Goal: Task Accomplishment & Management: Use online tool/utility

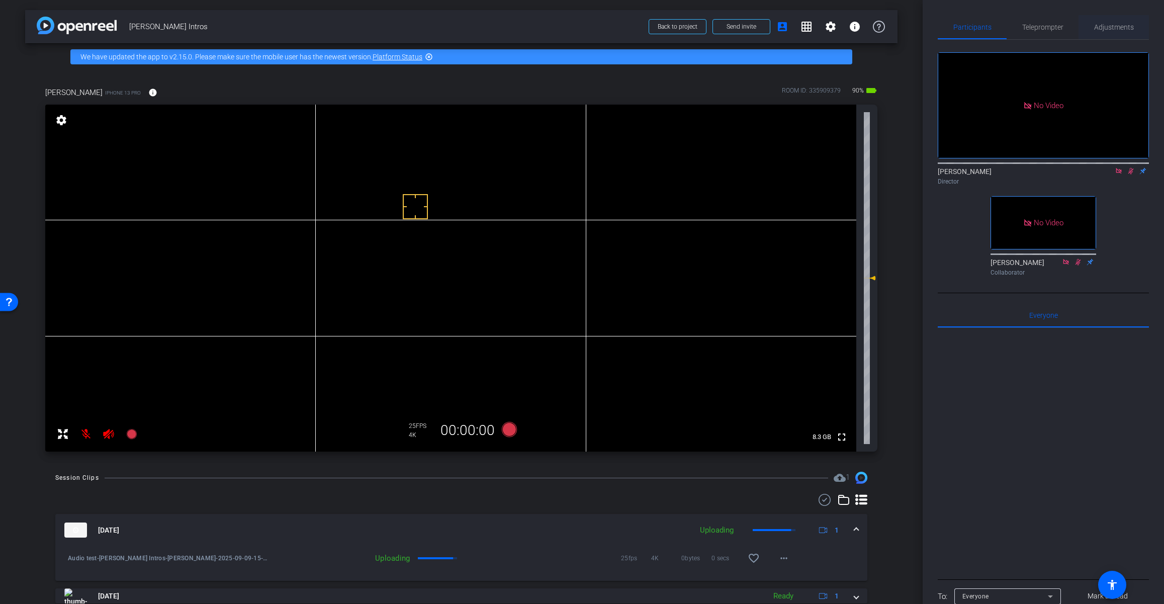
click at [990, 28] on span "Adjustments" at bounding box center [1114, 27] width 40 height 7
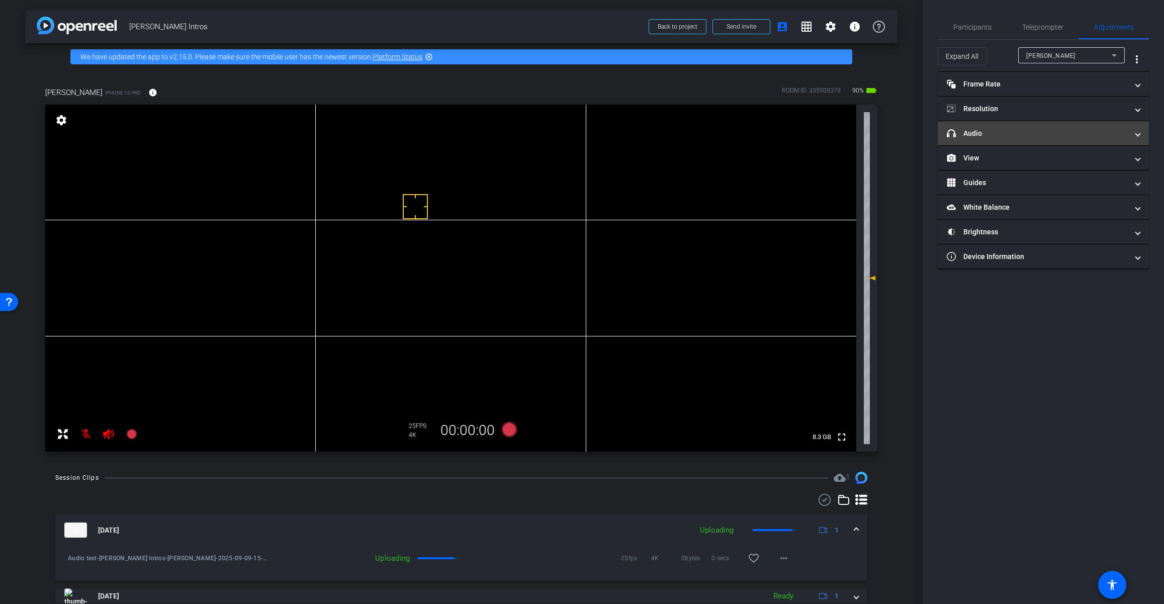
click at [990, 140] on mat-expansion-panel-header "headphone icon Audio" at bounding box center [1043, 133] width 211 height 24
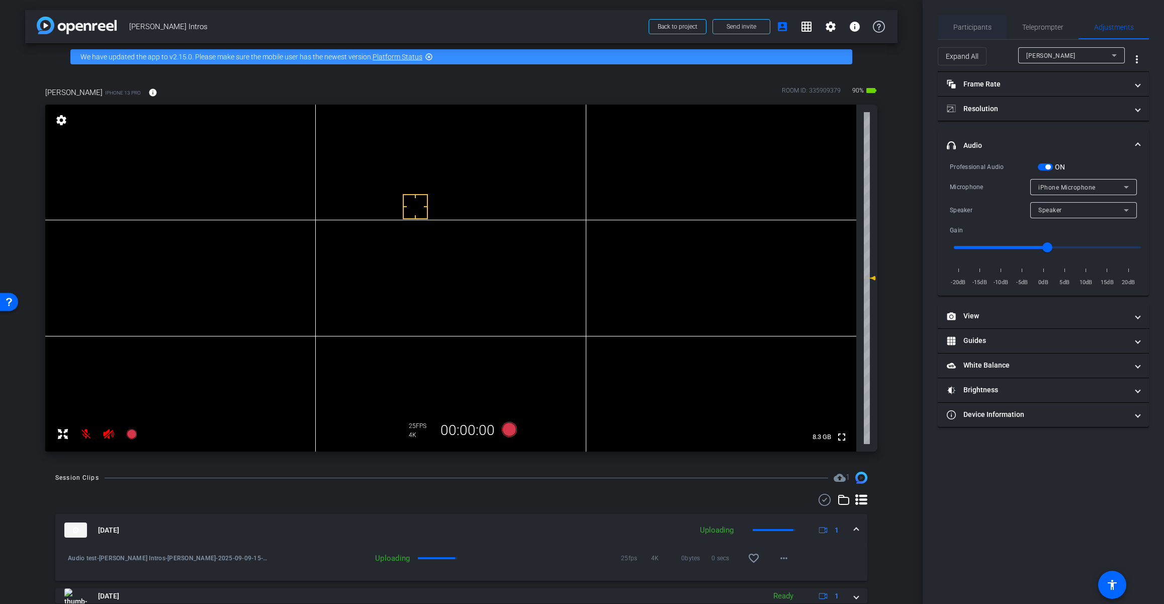
click at [974, 30] on span "Participants" at bounding box center [972, 27] width 38 height 7
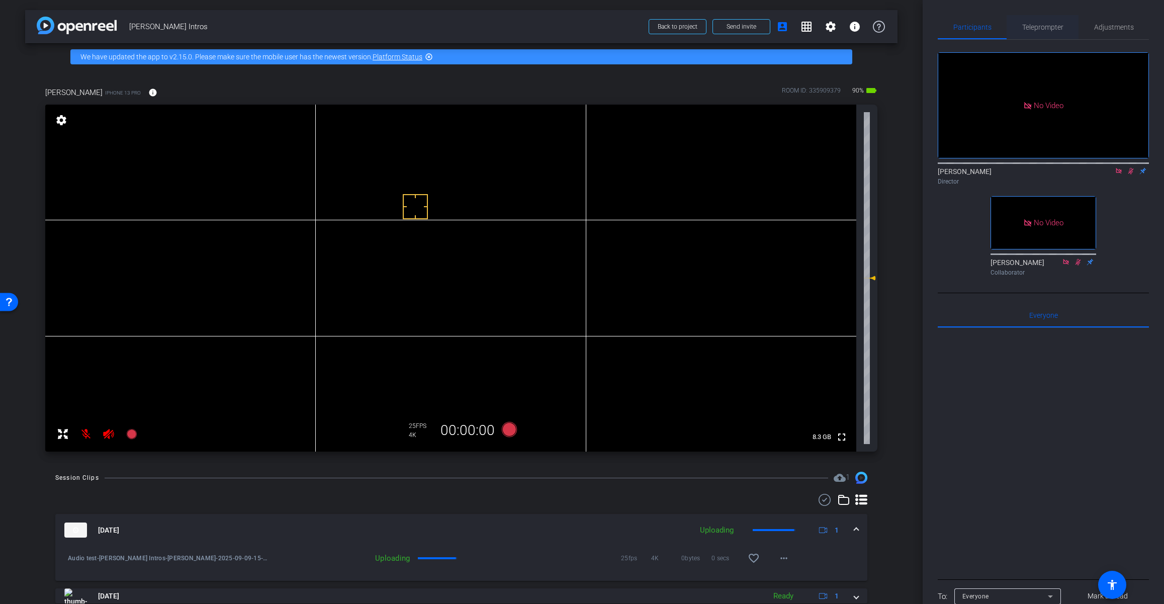
click at [990, 28] on span "Teleprompter" at bounding box center [1042, 27] width 41 height 7
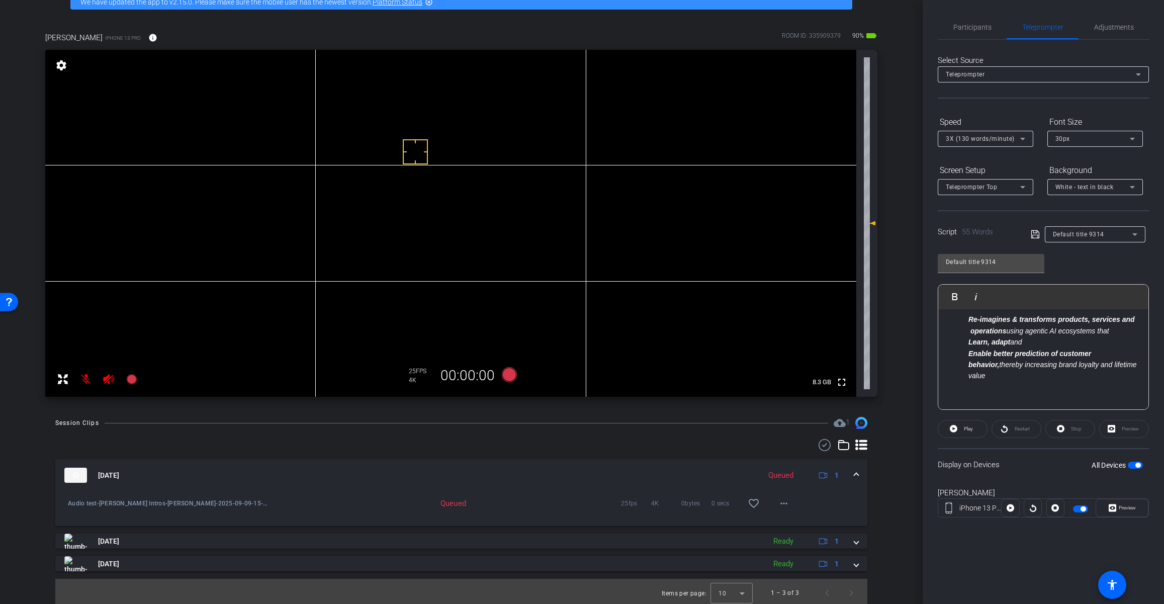
scroll to position [58, 0]
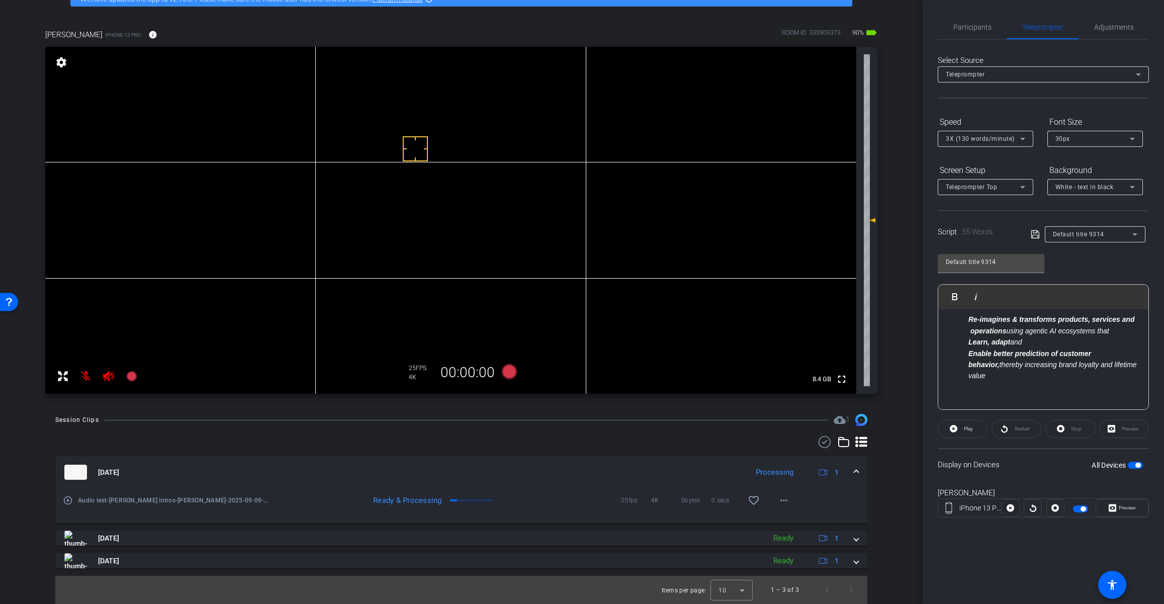
click at [68, 500] on mat-icon "play_circle_outline" at bounding box center [68, 500] width 10 height 10
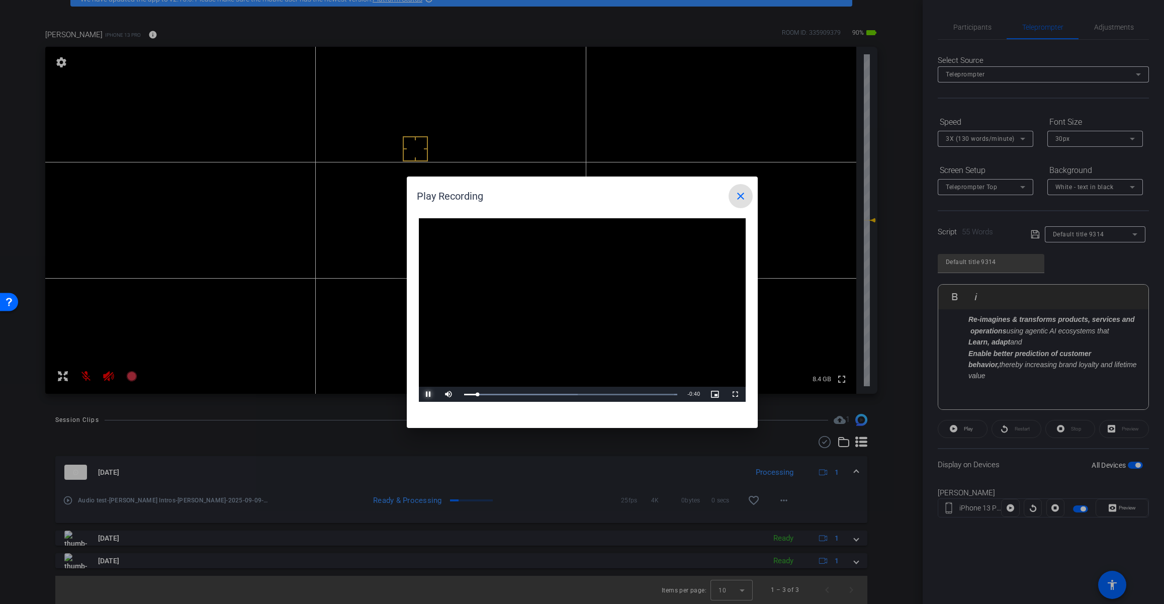
click at [430, 394] on span "Video Player" at bounding box center [429, 394] width 20 height 0
drag, startPoint x: 489, startPoint y: 394, endPoint x: 534, endPoint y: 398, distance: 46.0
click at [534, 398] on div "Loaded : 100.00% 0:14 0:14" at bounding box center [571, 394] width 224 height 15
click at [427, 394] on span "Video Player" at bounding box center [429, 394] width 20 height 0
click at [428, 394] on span "Video Player" at bounding box center [429, 394] width 20 height 0
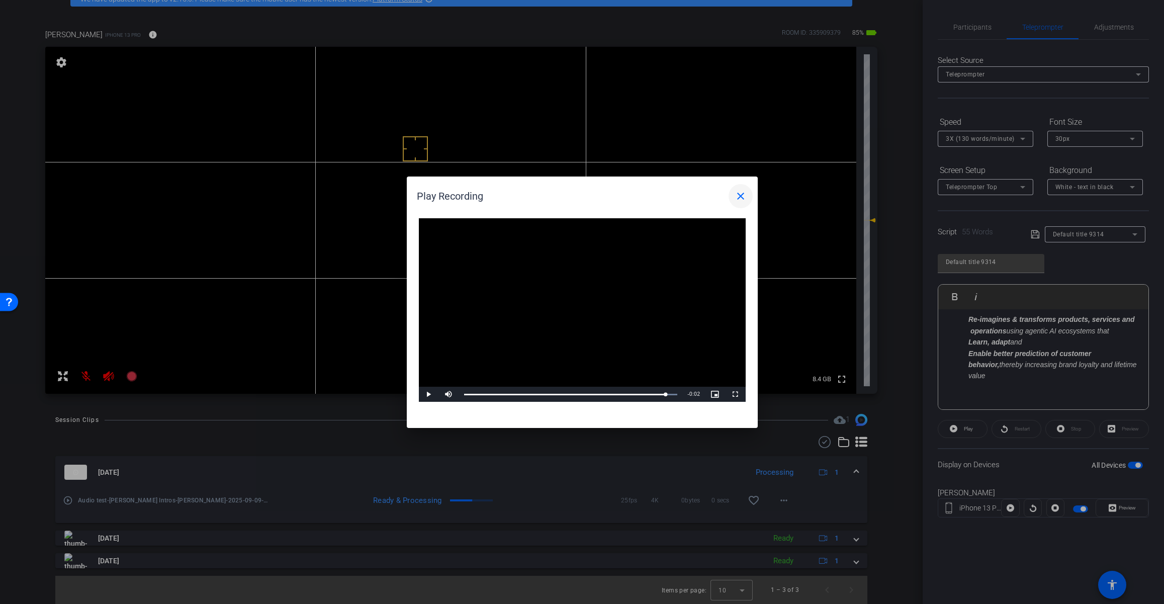
click at [741, 197] on mat-icon "close" at bounding box center [741, 196] width 12 height 12
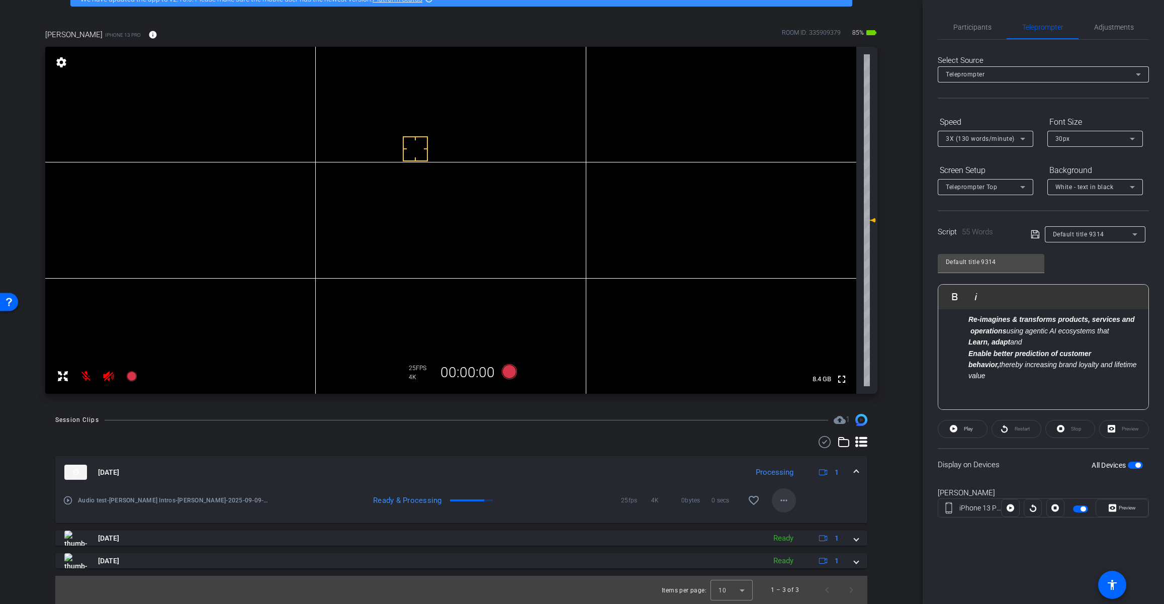
click at [785, 501] on mat-icon "more_horiz" at bounding box center [784, 500] width 12 height 12
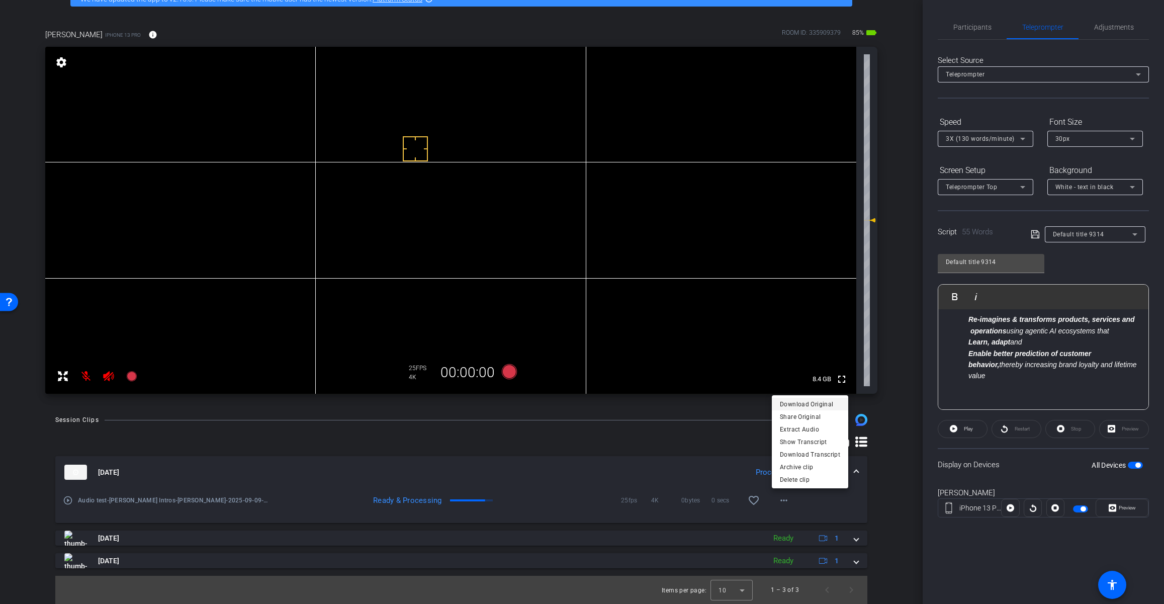
click at [795, 404] on span "Download Original" at bounding box center [810, 404] width 60 height 12
click at [553, 480] on mat-expansion-panel-header "Sep 9, 2025 Processing 1" at bounding box center [461, 472] width 812 height 32
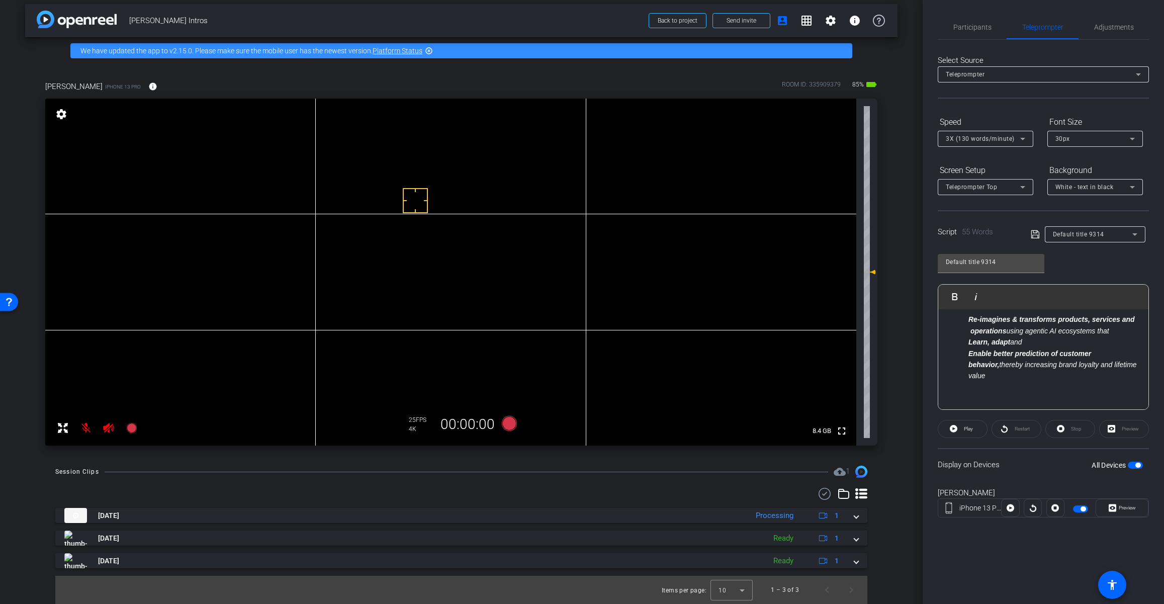
scroll to position [6, 0]
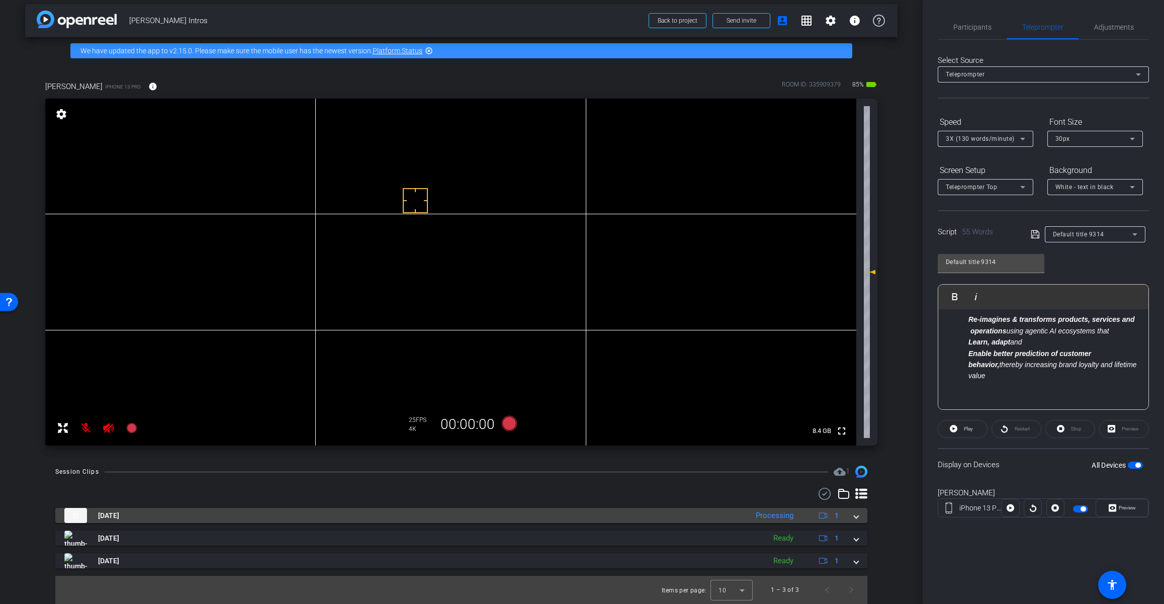
click at [173, 516] on mat-panel-title "Sep 9, 2025" at bounding box center [403, 515] width 678 height 15
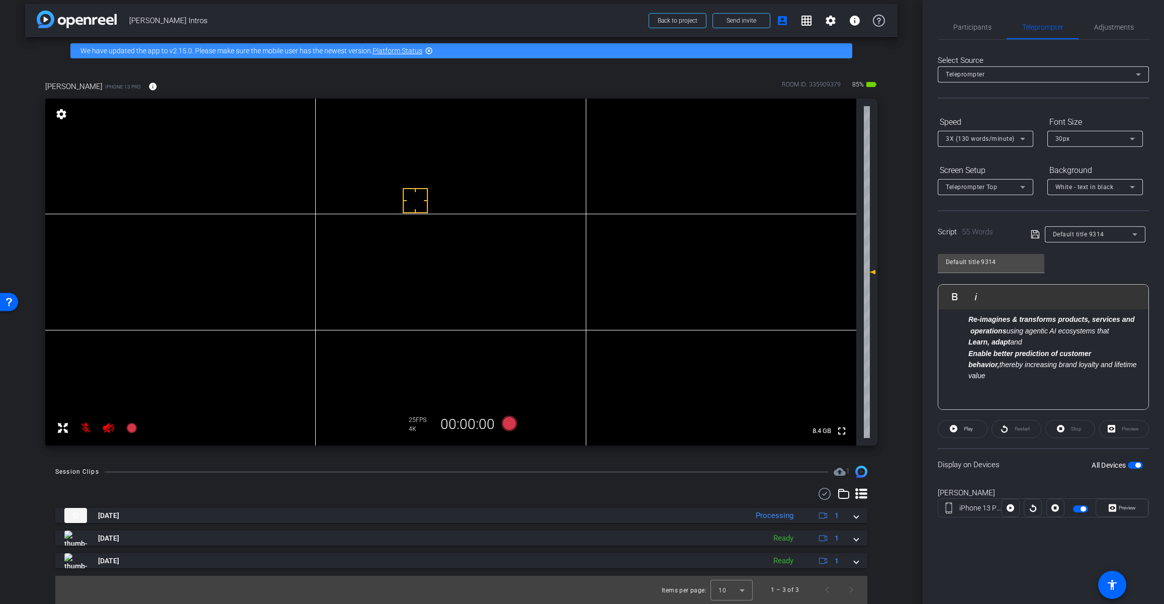
scroll to position [58, 0]
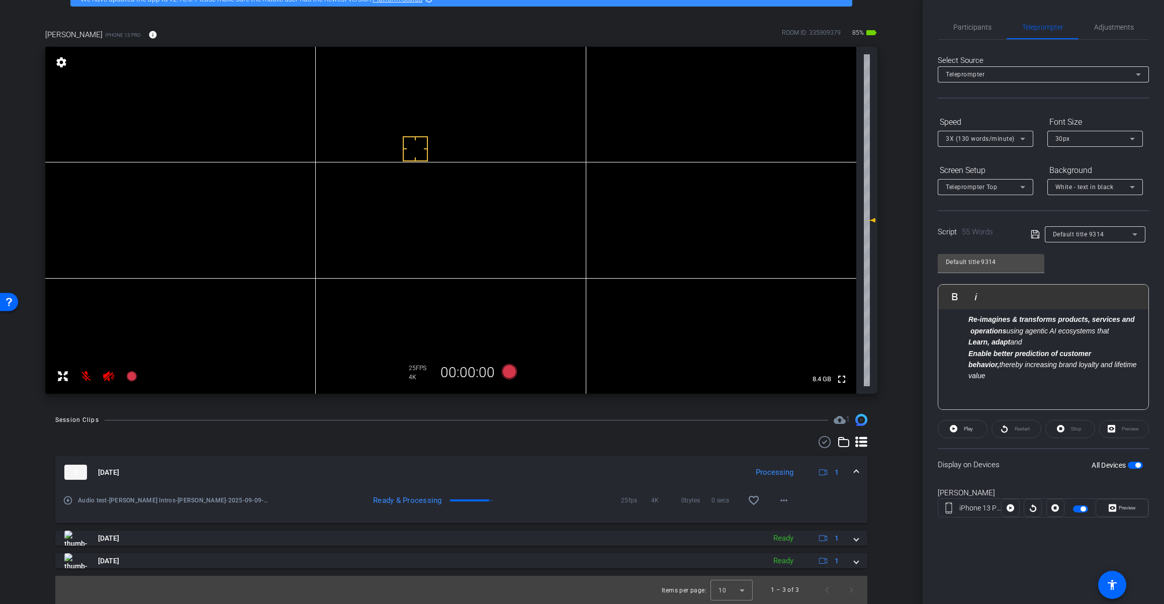
click at [69, 501] on mat-icon "play_circle_outline" at bounding box center [68, 500] width 10 height 10
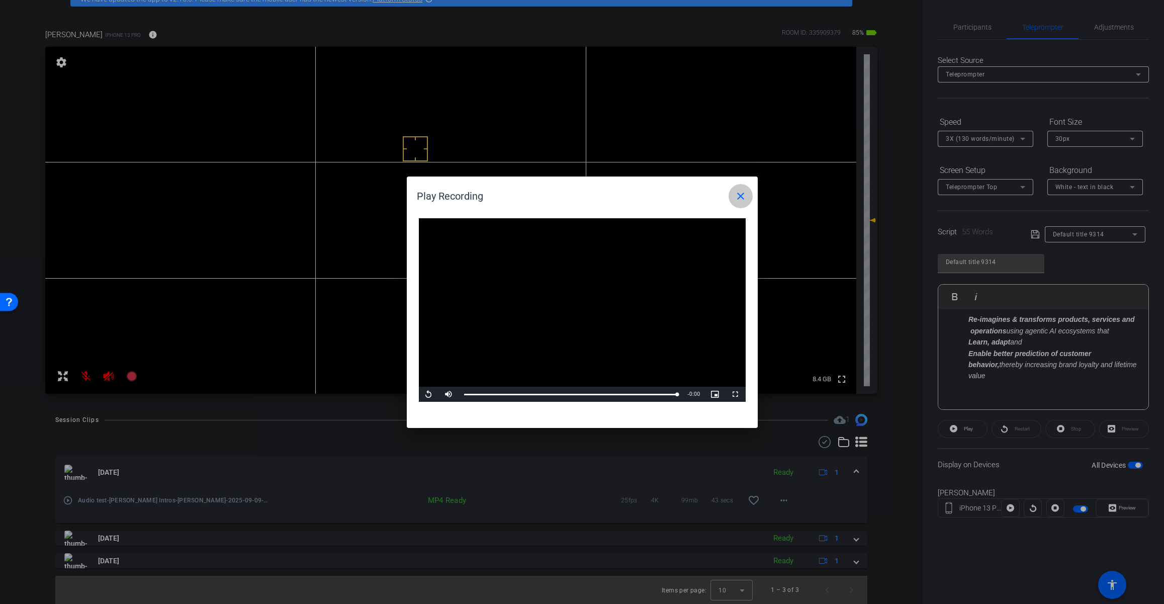
click at [741, 197] on mat-icon "close" at bounding box center [741, 196] width 12 height 12
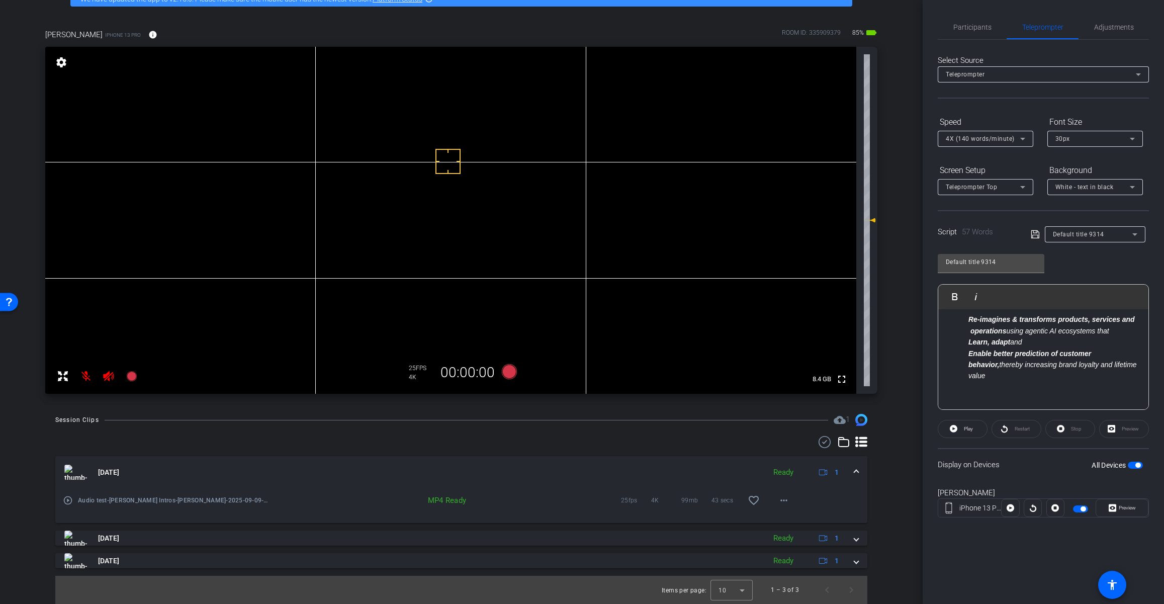
scroll to position [57, 0]
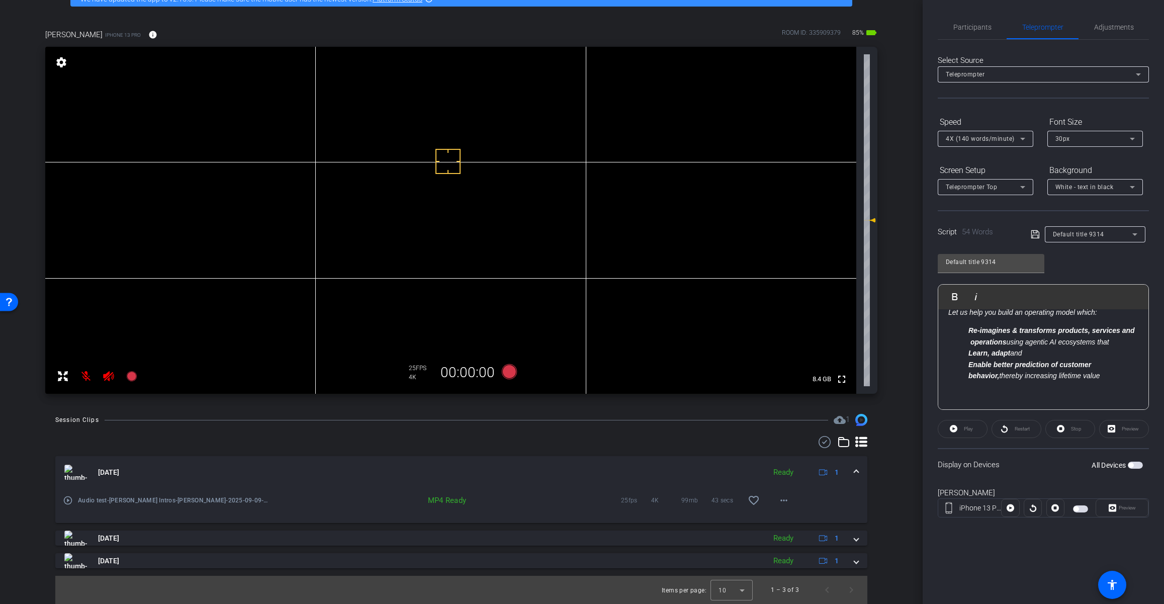
click at [990, 466] on span "button" at bounding box center [1135, 465] width 15 height 7
click at [511, 373] on icon at bounding box center [508, 371] width 15 height 15
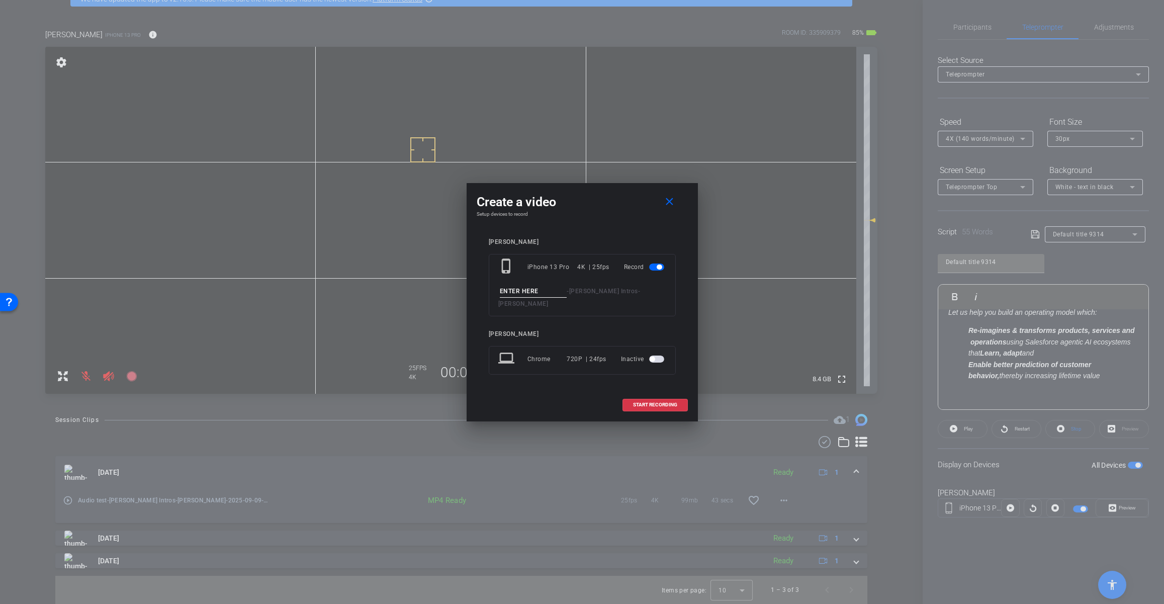
click at [543, 298] on input at bounding box center [533, 291] width 67 height 13
type input "Take 01"
click at [654, 402] on span "START RECORDING" at bounding box center [655, 404] width 44 height 5
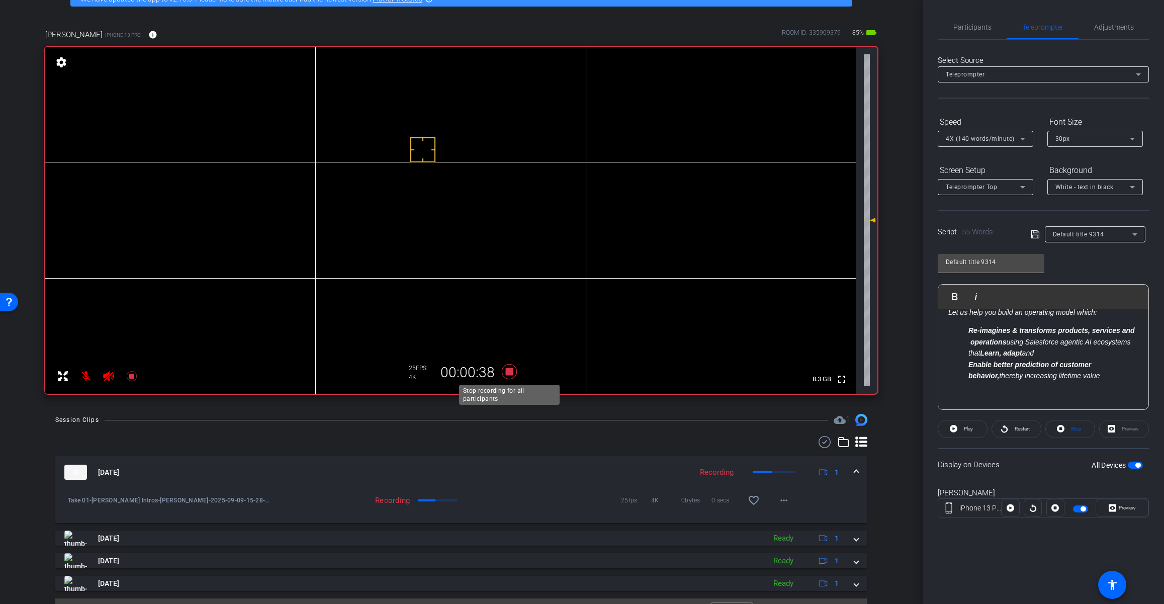
click at [512, 373] on icon at bounding box center [508, 371] width 15 height 15
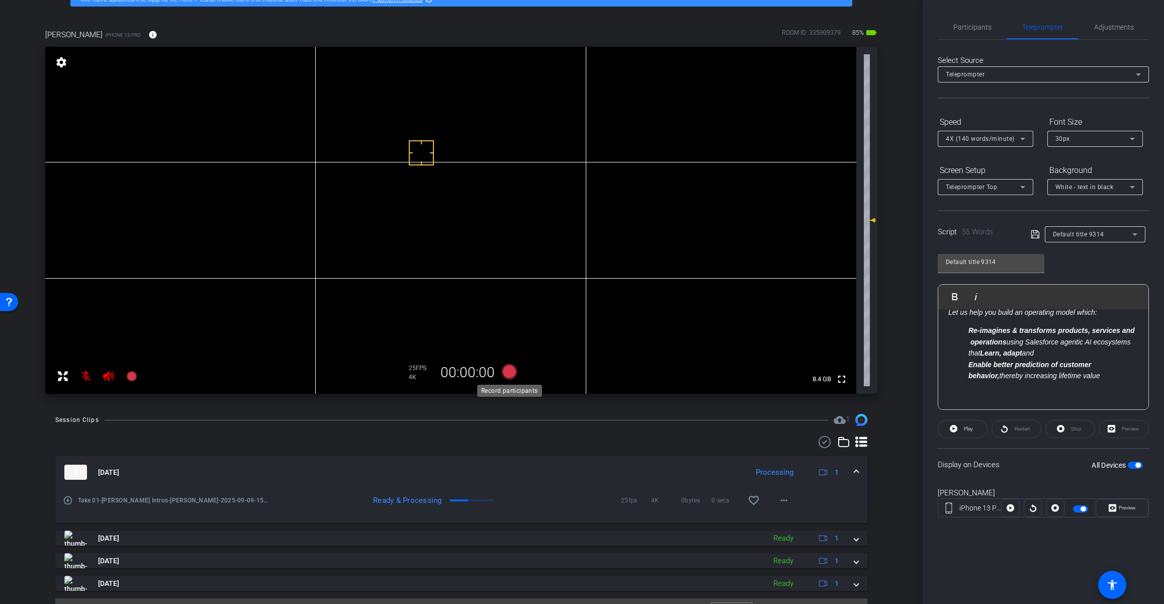
click at [510, 372] on icon at bounding box center [508, 371] width 15 height 15
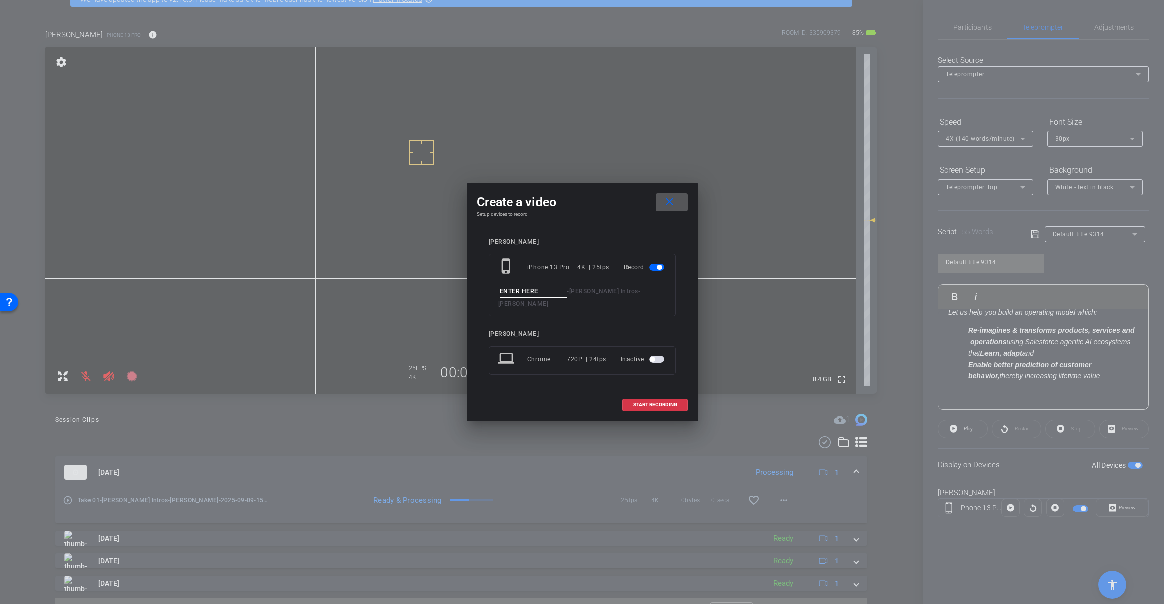
click at [538, 296] on input at bounding box center [533, 291] width 67 height 13
type input "Take 02"
click at [653, 402] on span "START RECORDING" at bounding box center [655, 404] width 44 height 5
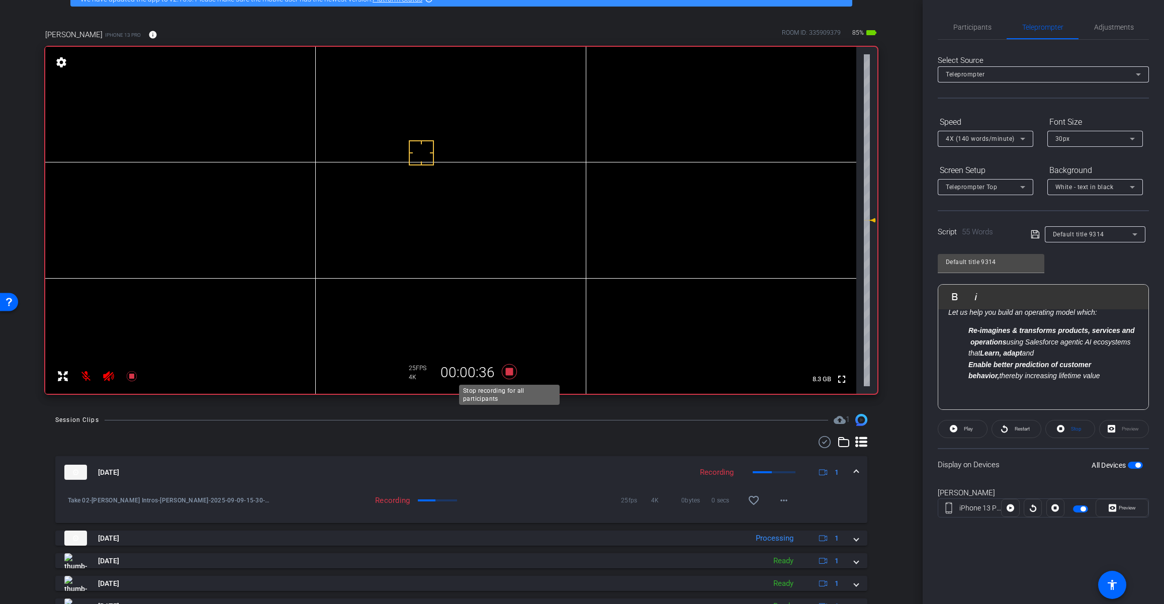
click at [510, 374] on icon at bounding box center [508, 371] width 15 height 15
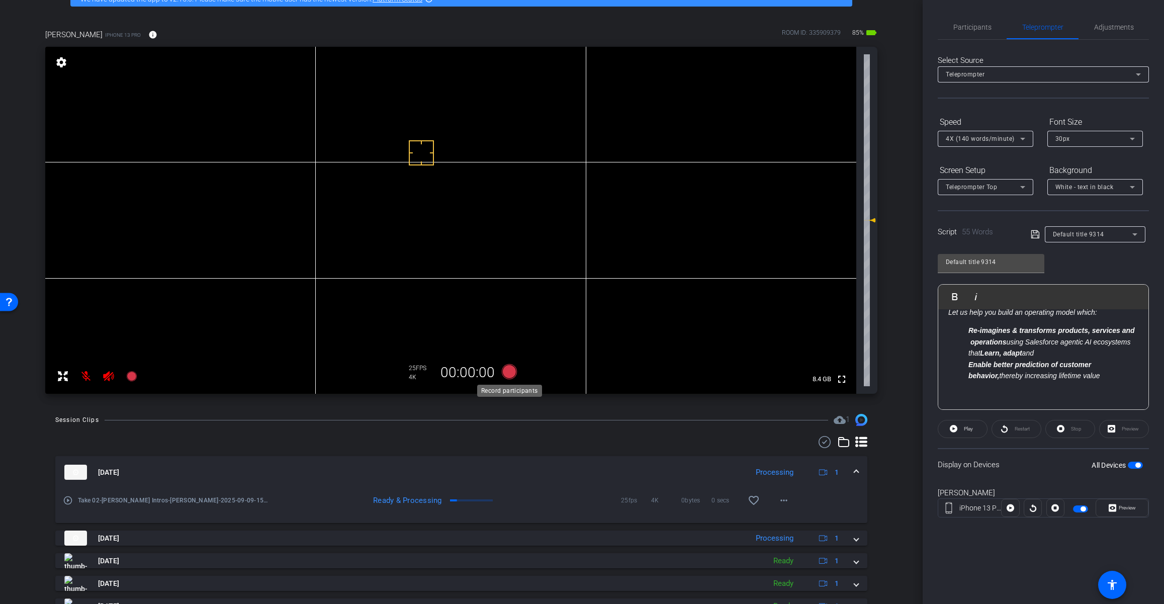
click at [508, 373] on icon at bounding box center [508, 371] width 15 height 15
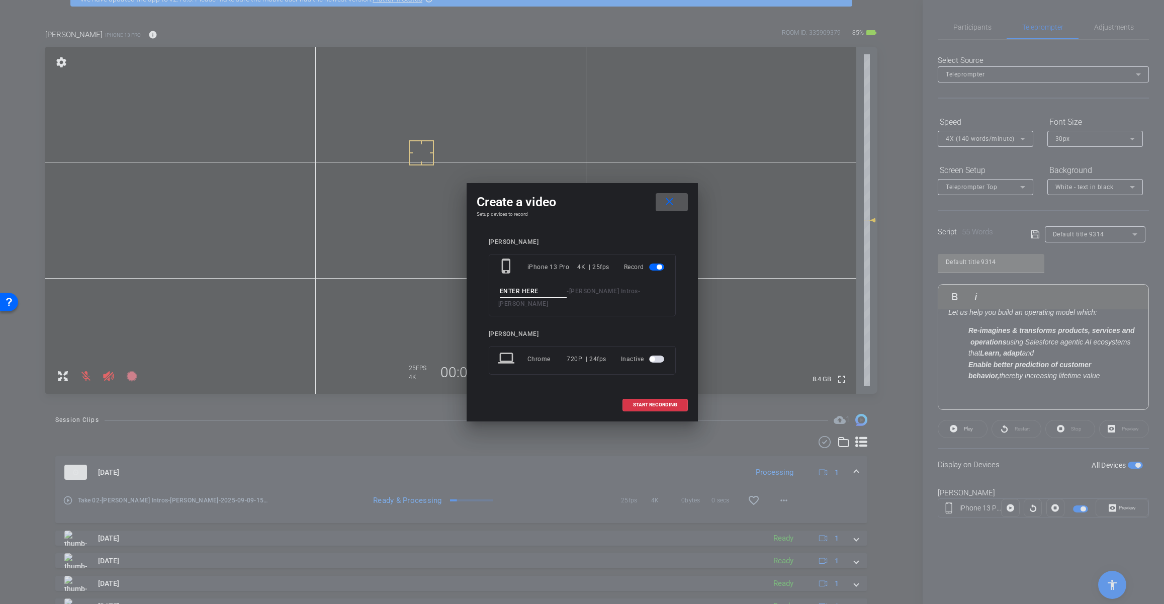
click at [544, 296] on input at bounding box center [533, 291] width 67 height 13
type input "Take 03"
click at [650, 402] on span "START RECORDING" at bounding box center [655, 404] width 44 height 5
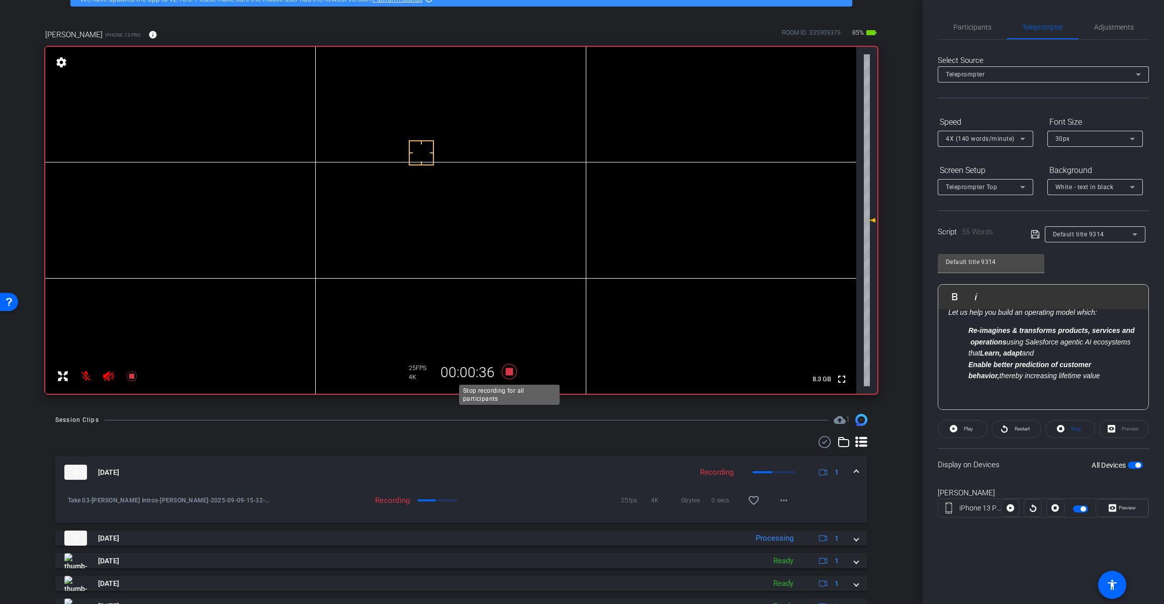
click at [508, 373] on icon at bounding box center [508, 371] width 15 height 15
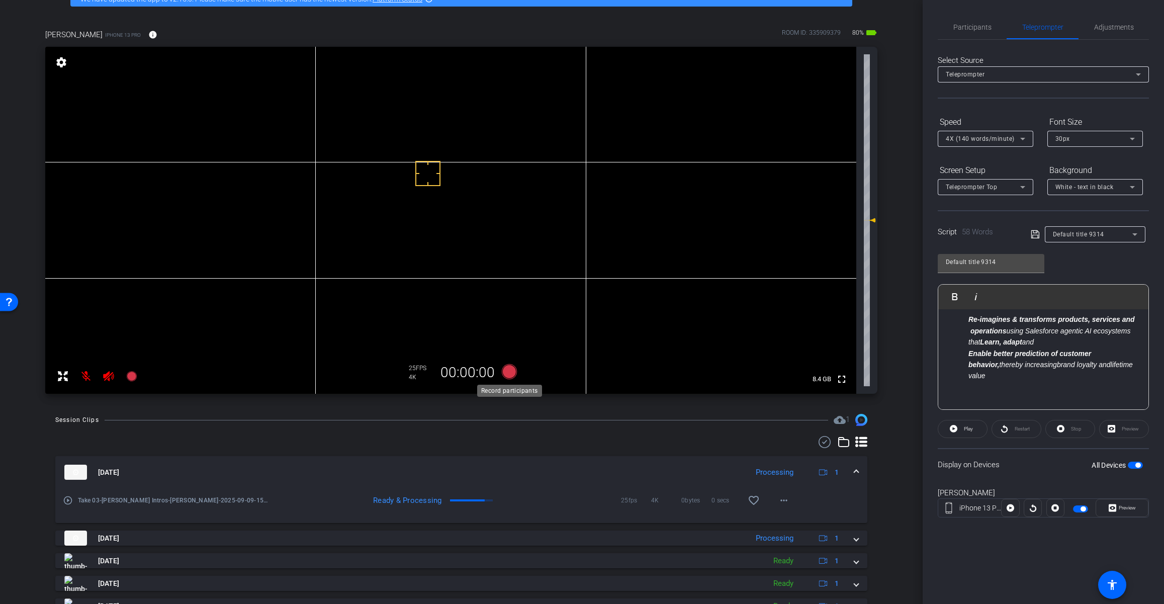
click at [509, 374] on icon at bounding box center [508, 371] width 15 height 15
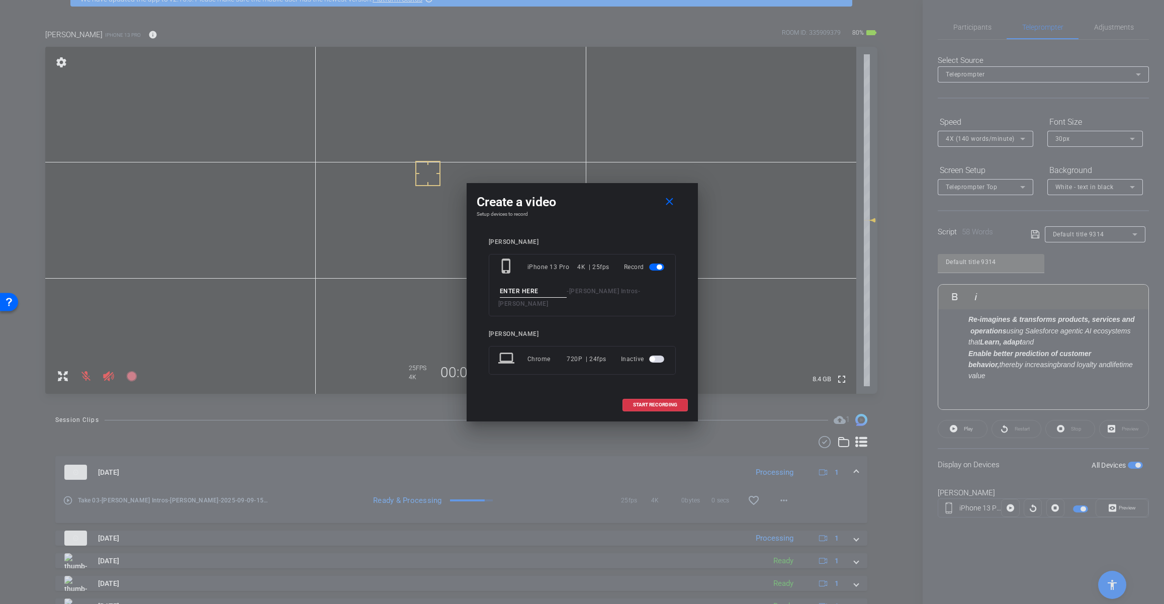
click at [546, 298] on input at bounding box center [533, 291] width 67 height 13
click at [514, 296] on input "Takee4" at bounding box center [533, 291] width 67 height 13
type input "Take4"
click at [652, 402] on span "START RECORDING" at bounding box center [655, 404] width 44 height 5
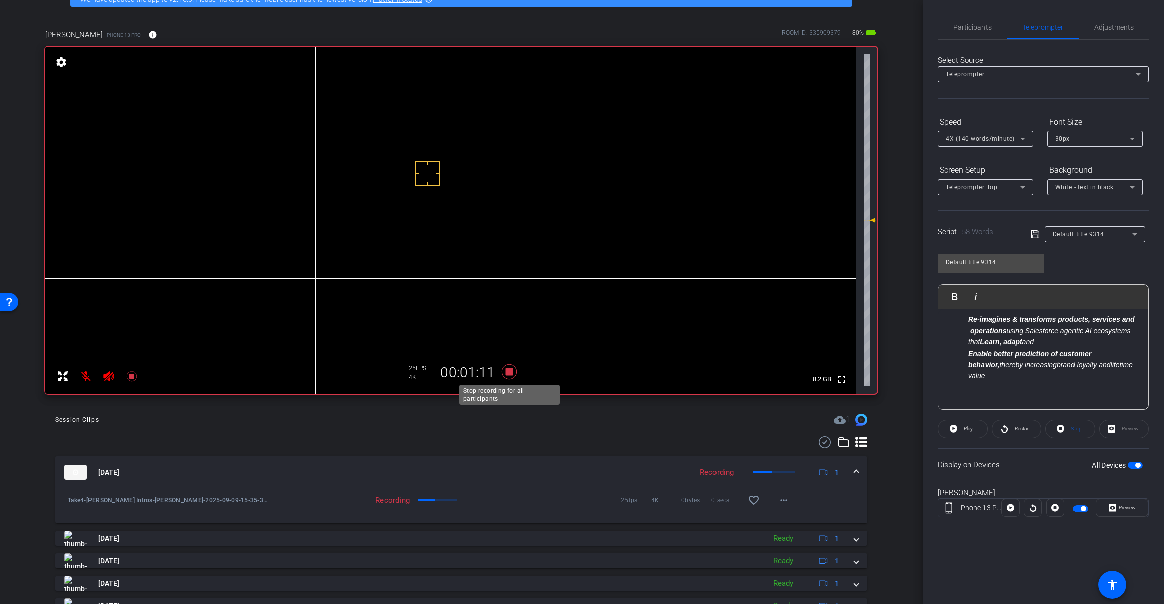
click at [509, 371] on icon at bounding box center [508, 371] width 15 height 15
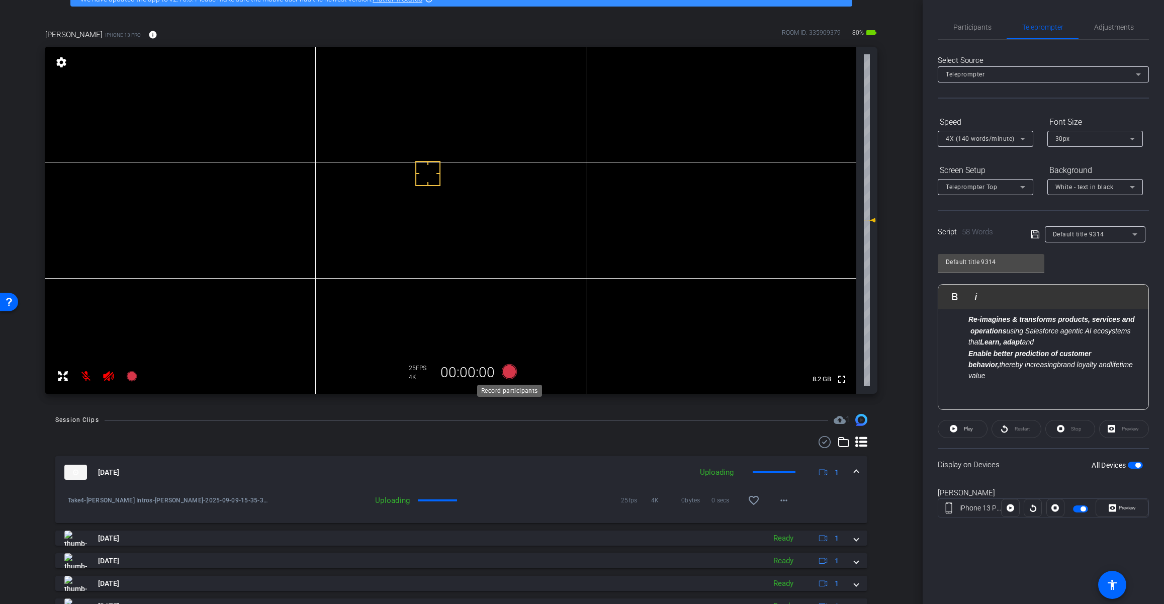
click at [509, 372] on icon at bounding box center [508, 371] width 15 height 15
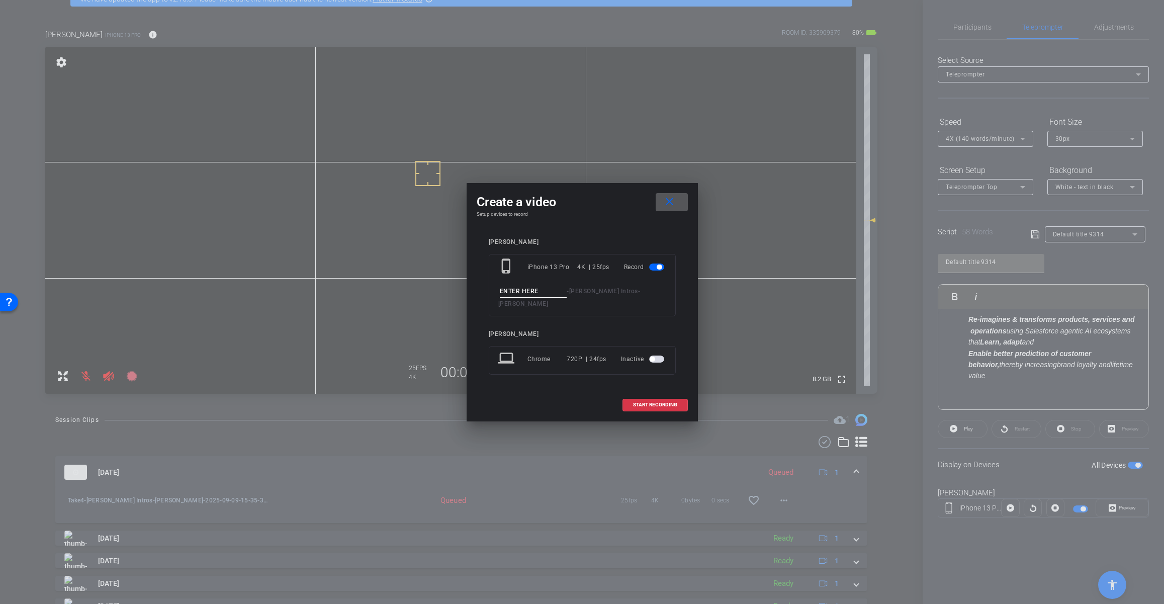
click at [549, 293] on input at bounding box center [533, 291] width 67 height 13
type input "Take 05"
click at [650, 402] on span "START RECORDING" at bounding box center [655, 404] width 44 height 5
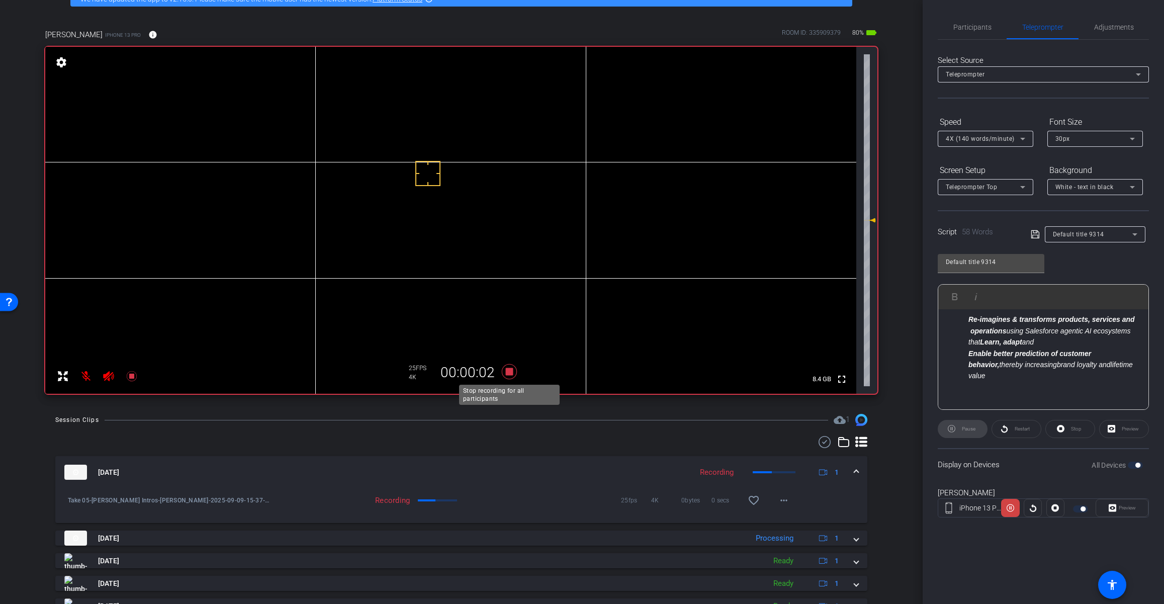
click at [509, 372] on icon at bounding box center [508, 371] width 15 height 15
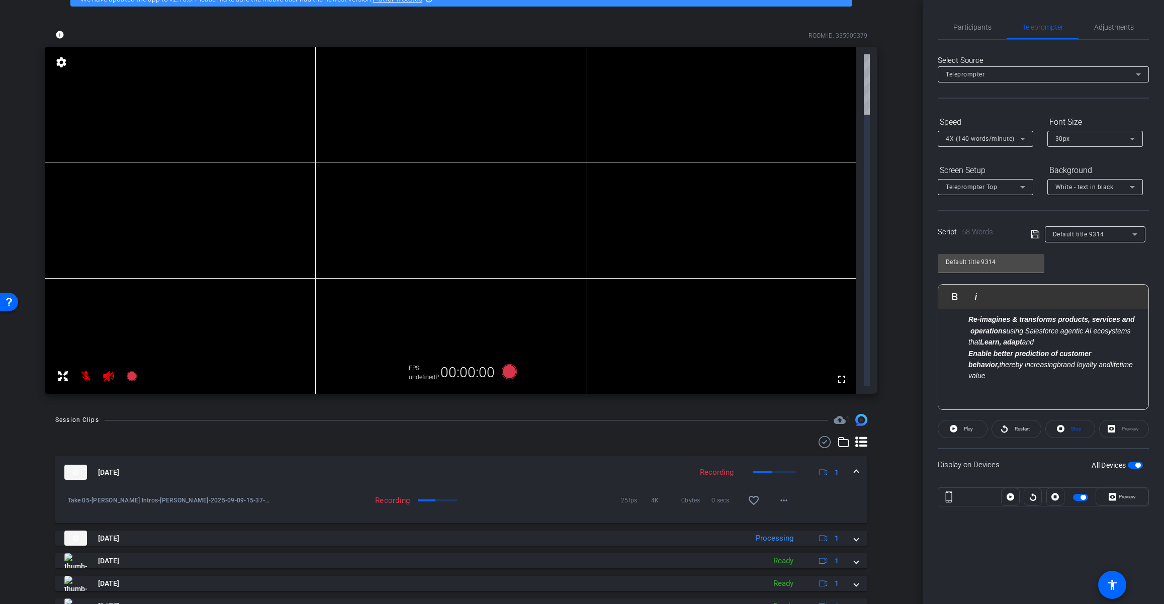
scroll to position [0, 0]
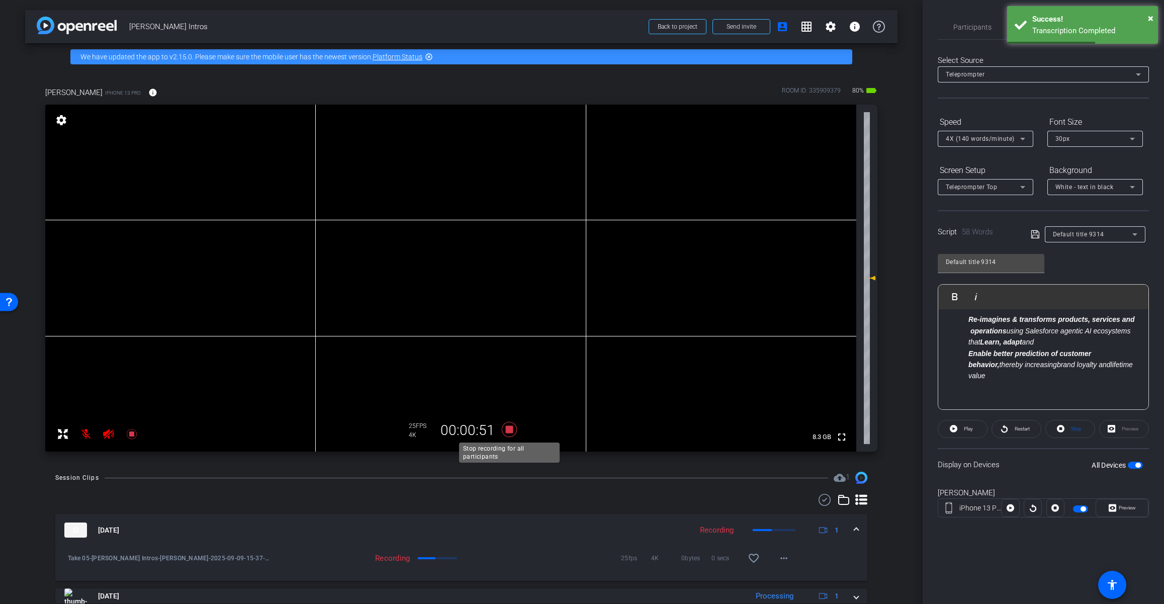
click at [507, 429] on icon at bounding box center [508, 429] width 15 height 15
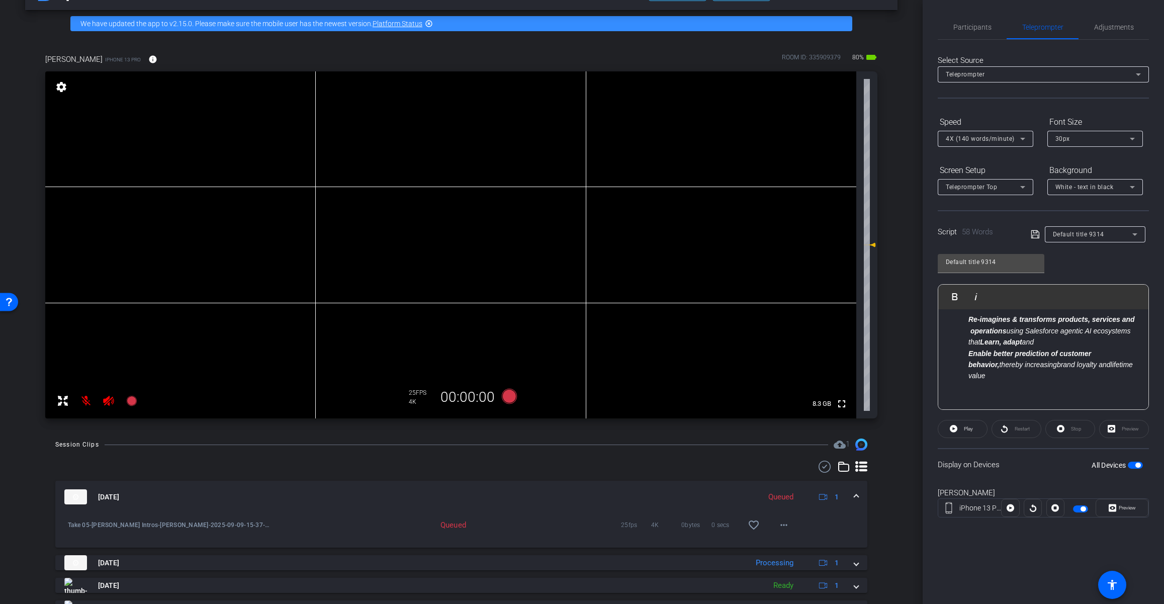
scroll to position [36, 0]
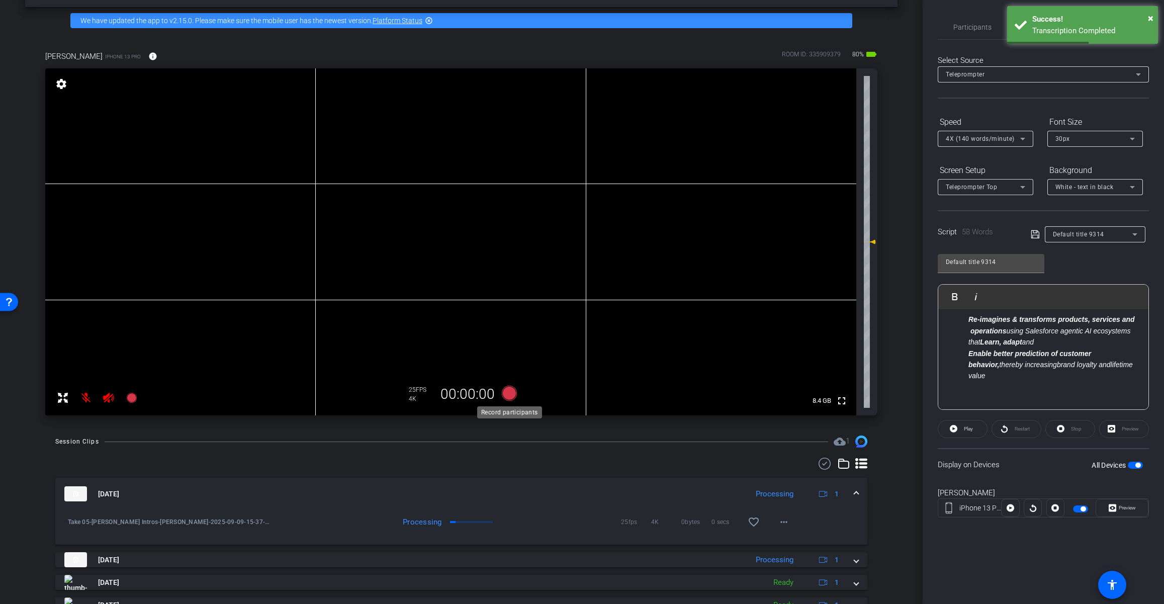
click at [509, 393] on icon at bounding box center [508, 393] width 15 height 15
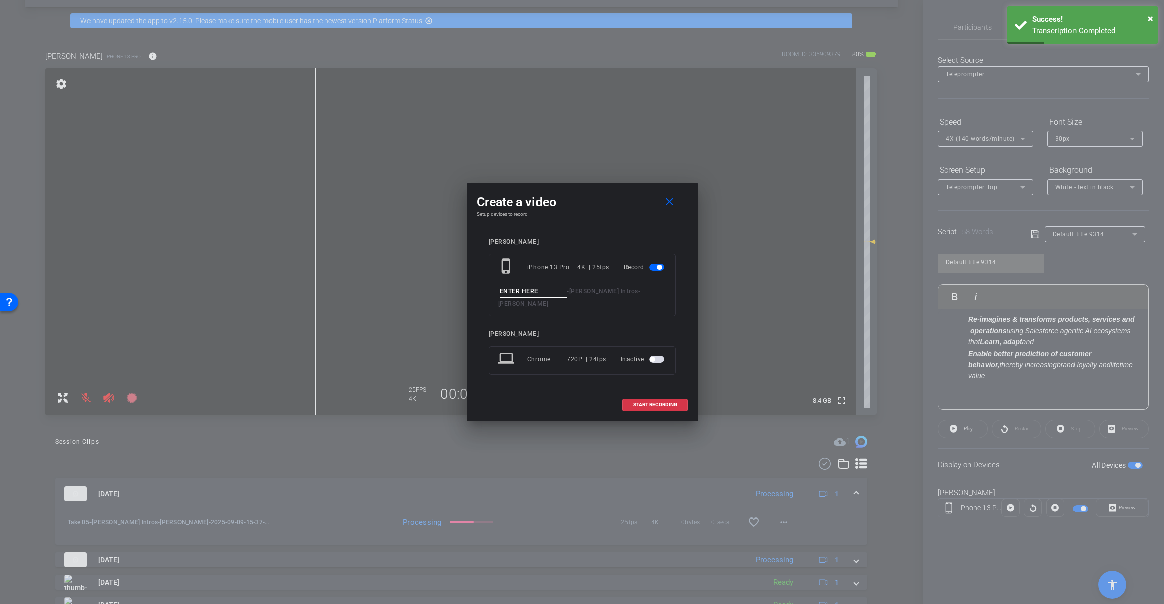
click at [546, 296] on input at bounding box center [533, 291] width 67 height 13
type input "Take 06"
click at [661, 402] on span "START RECORDING" at bounding box center [655, 404] width 44 height 5
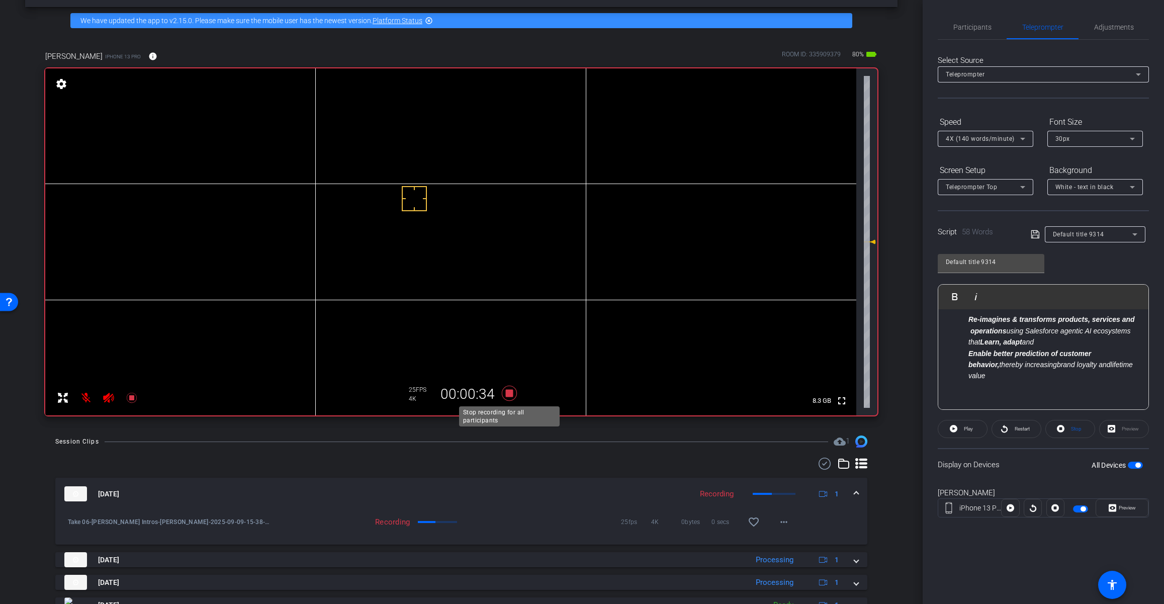
click at [509, 395] on icon at bounding box center [508, 393] width 15 height 15
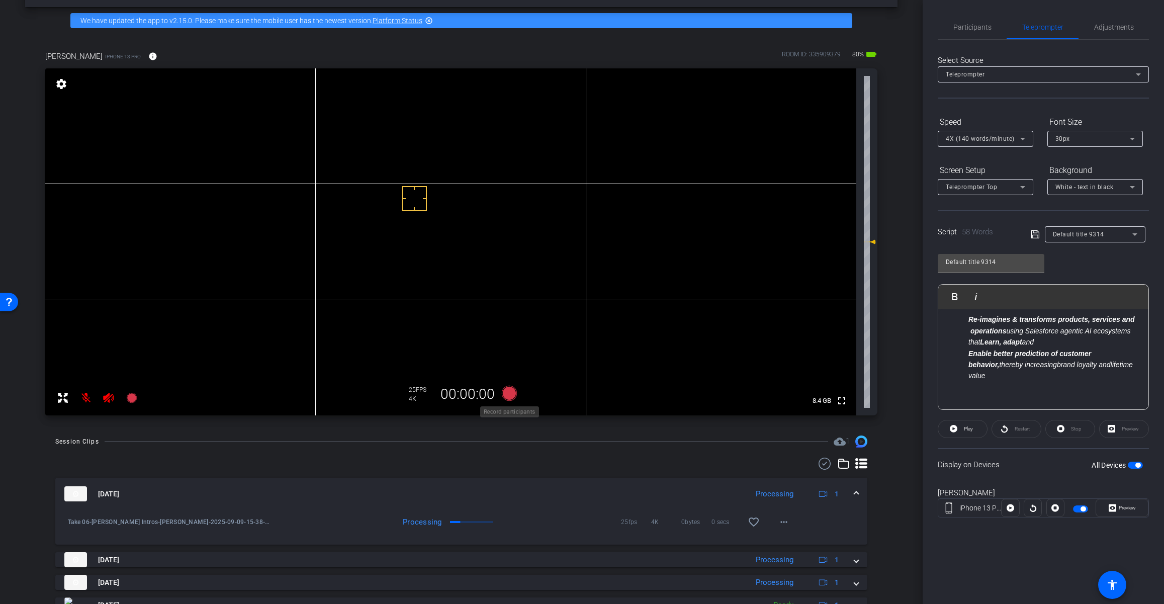
click at [508, 394] on icon at bounding box center [508, 393] width 15 height 15
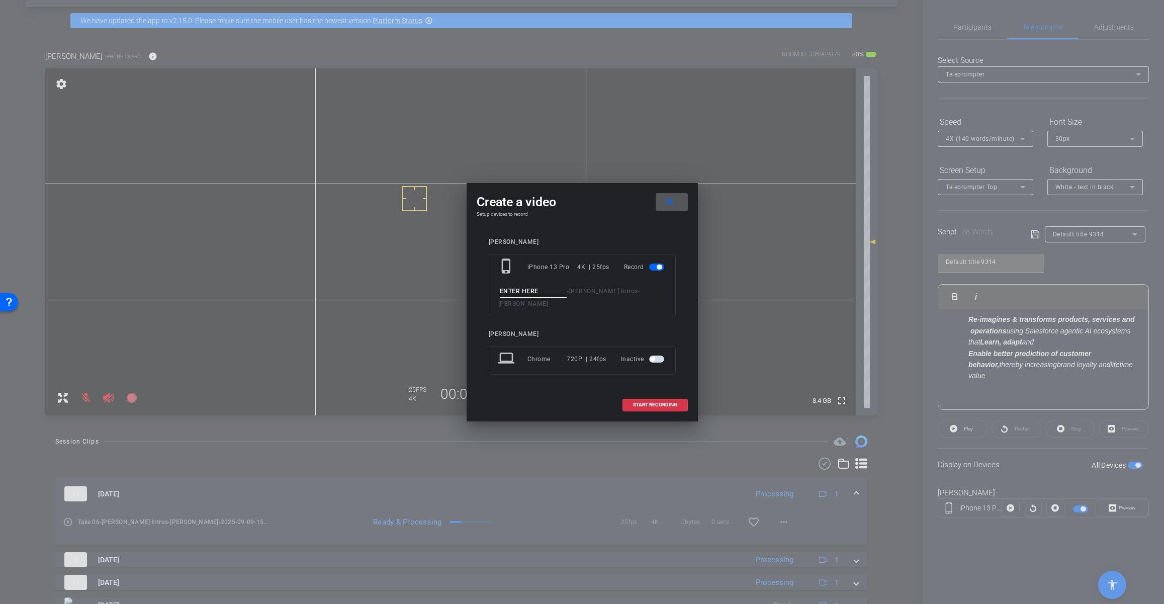
click at [548, 297] on input at bounding box center [533, 291] width 67 height 13
type input "Take 07"
click at [658, 402] on span "START RECORDING" at bounding box center [655, 404] width 44 height 5
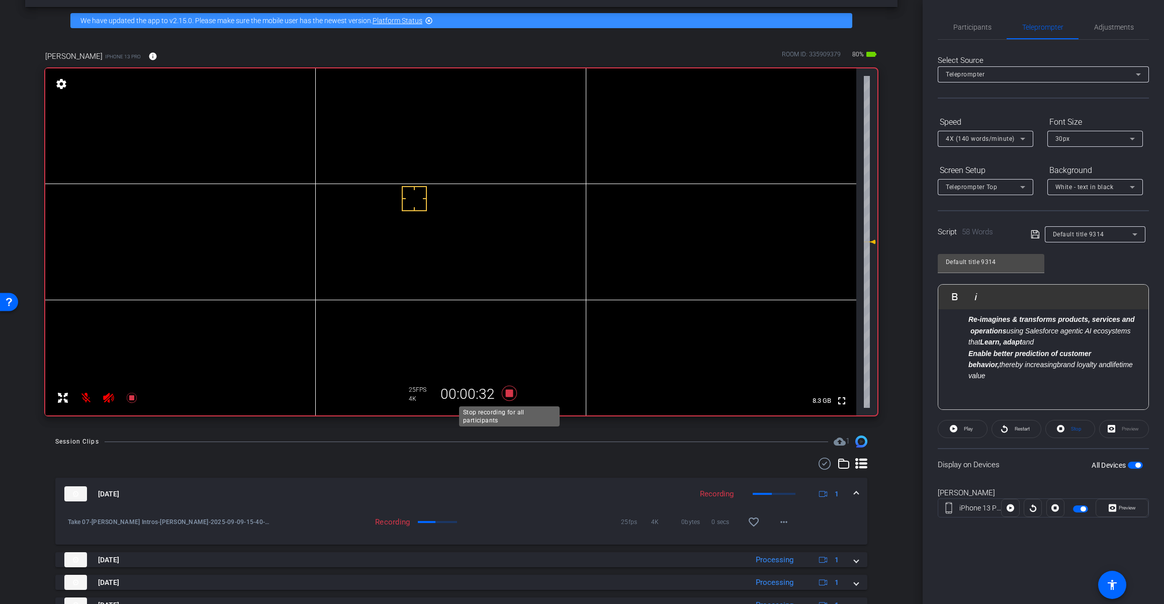
click at [509, 393] on icon at bounding box center [508, 393] width 15 height 15
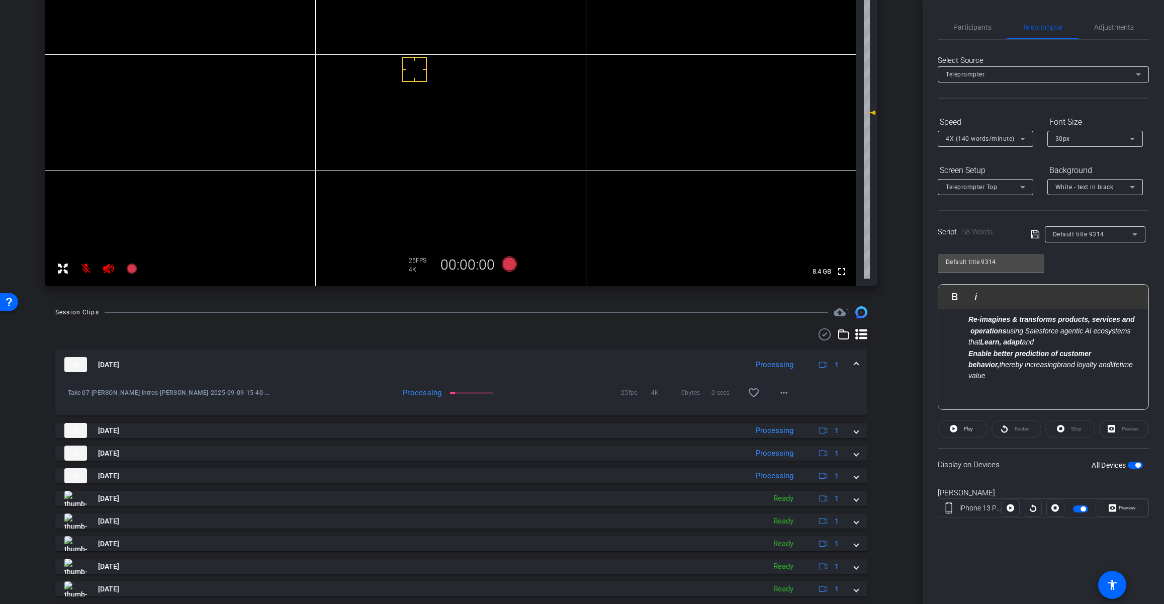
scroll to position [166, 0]
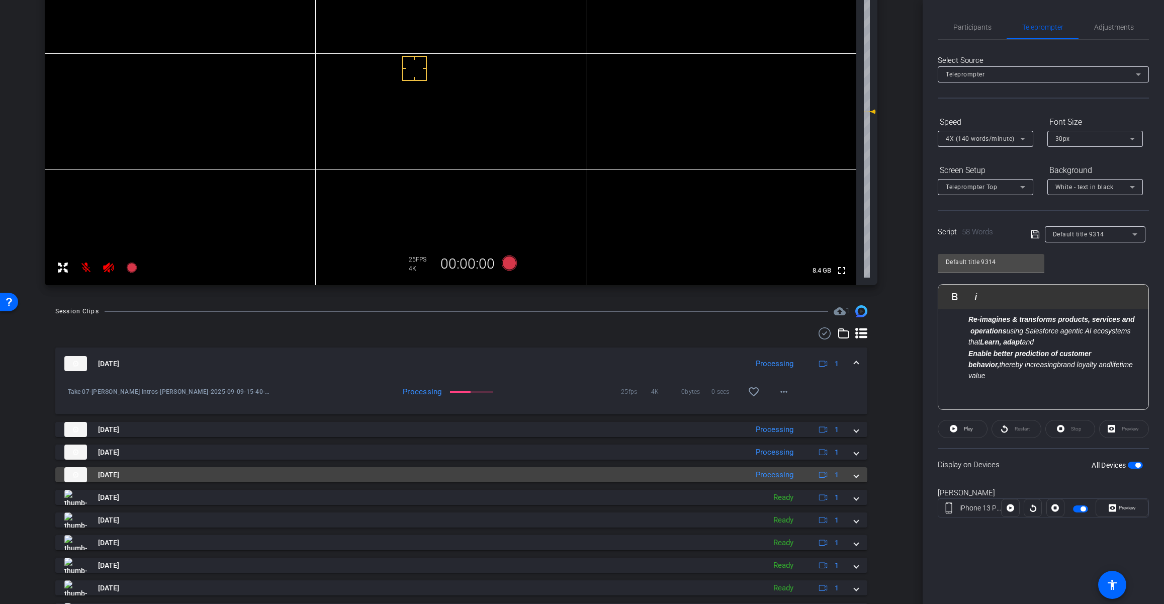
click at [856, 477] on span at bounding box center [856, 475] width 4 height 11
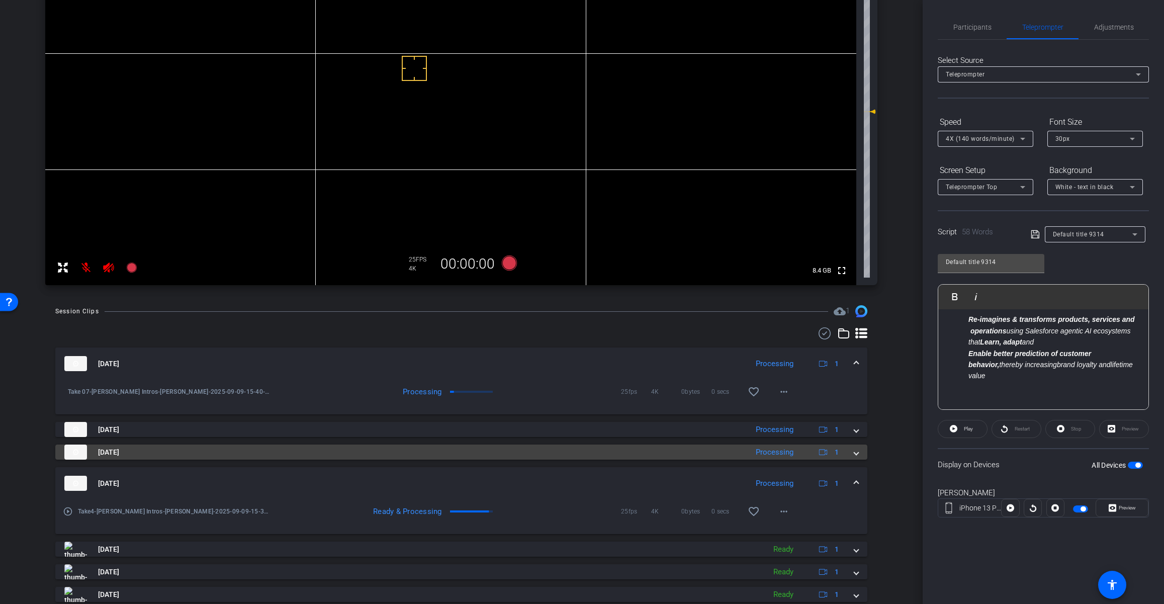
click at [855, 455] on span at bounding box center [856, 452] width 4 height 11
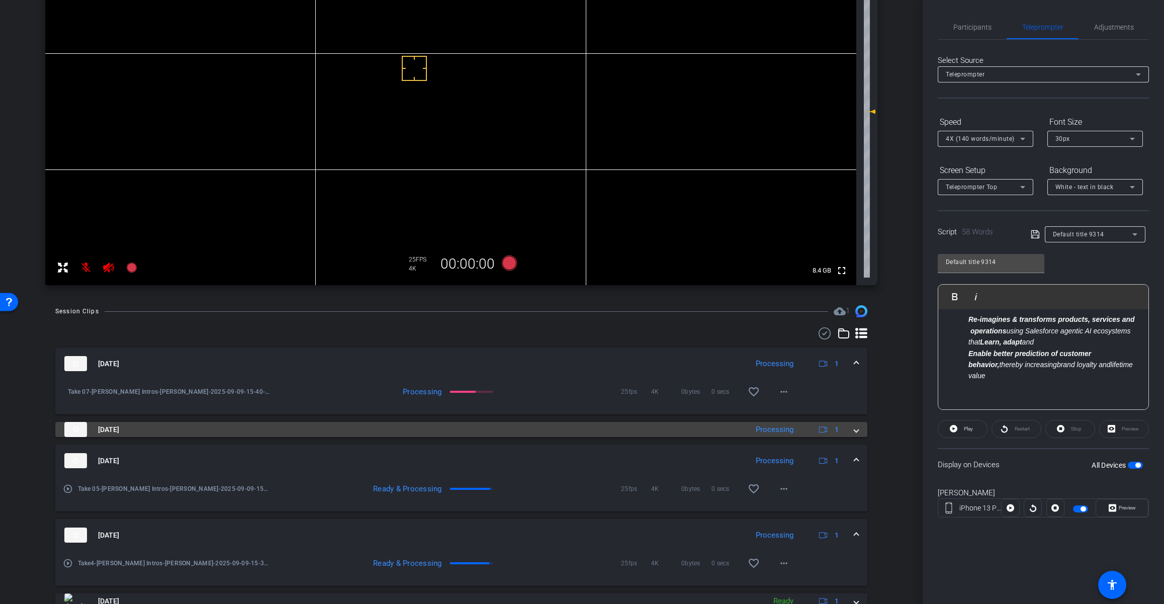
click at [857, 433] on span at bounding box center [856, 429] width 4 height 11
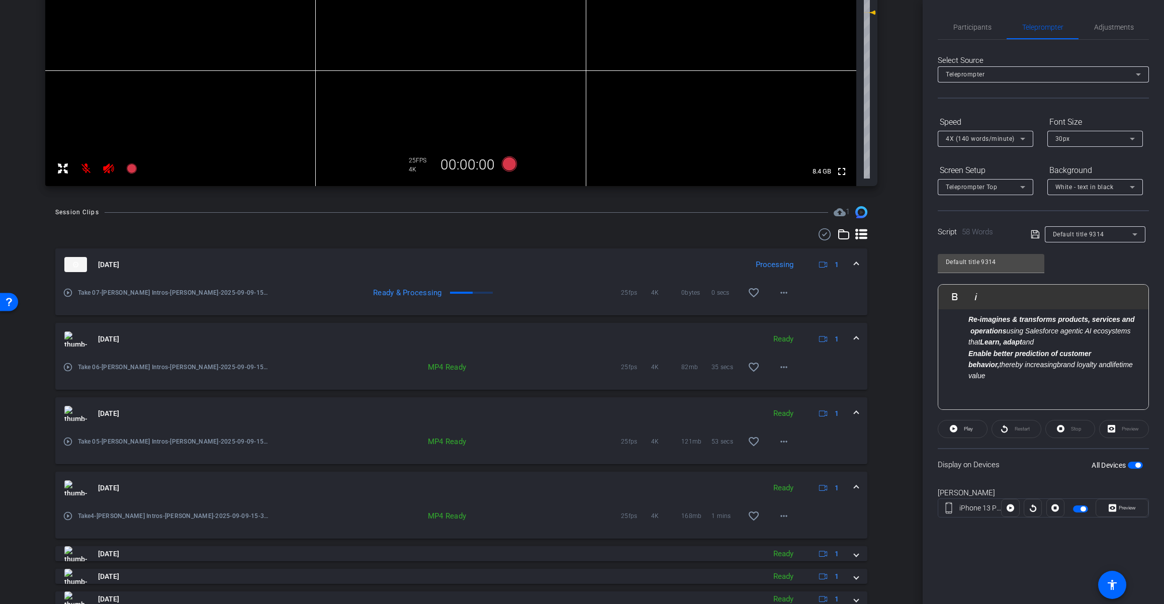
scroll to position [267, 0]
click at [856, 486] on span at bounding box center [856, 486] width 4 height 11
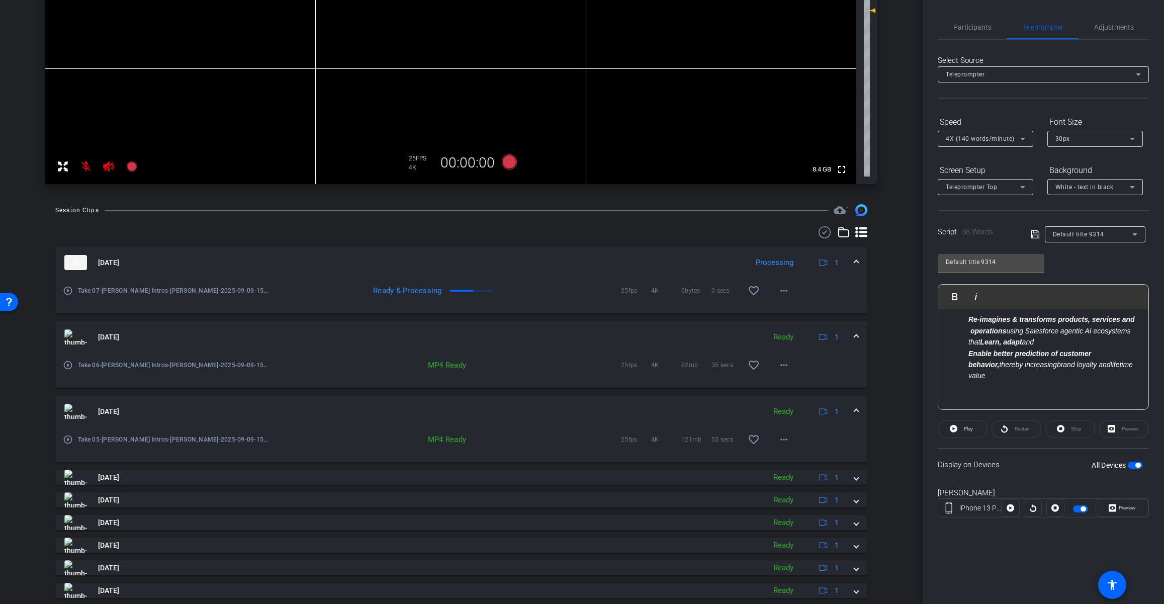
click at [855, 411] on span at bounding box center [856, 411] width 4 height 11
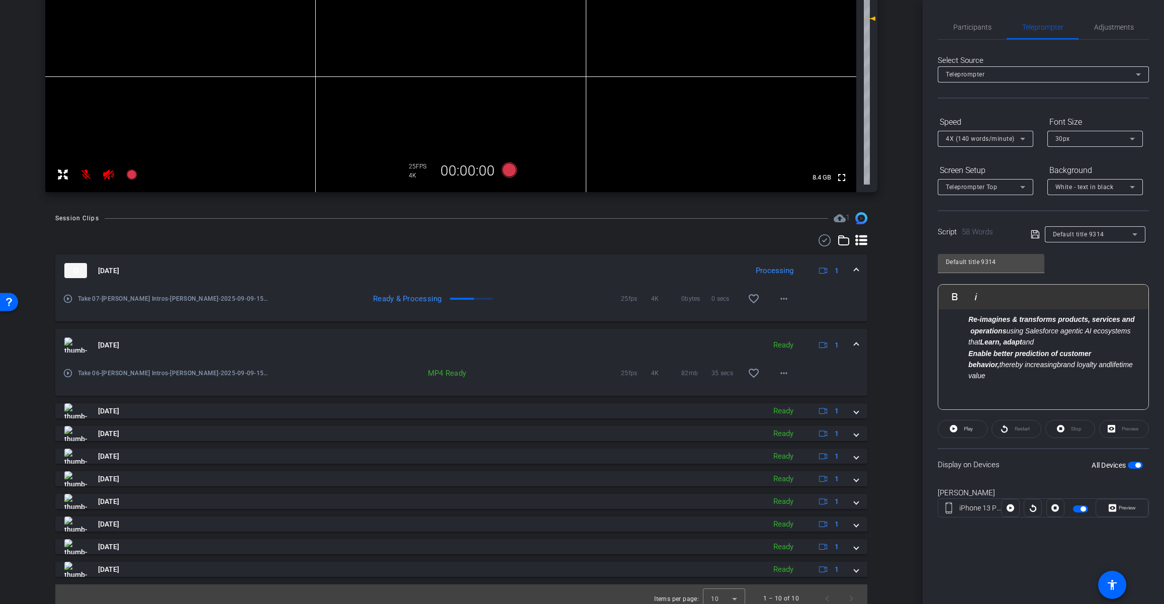
scroll to position [259, 0]
click at [857, 346] on span at bounding box center [856, 345] width 4 height 11
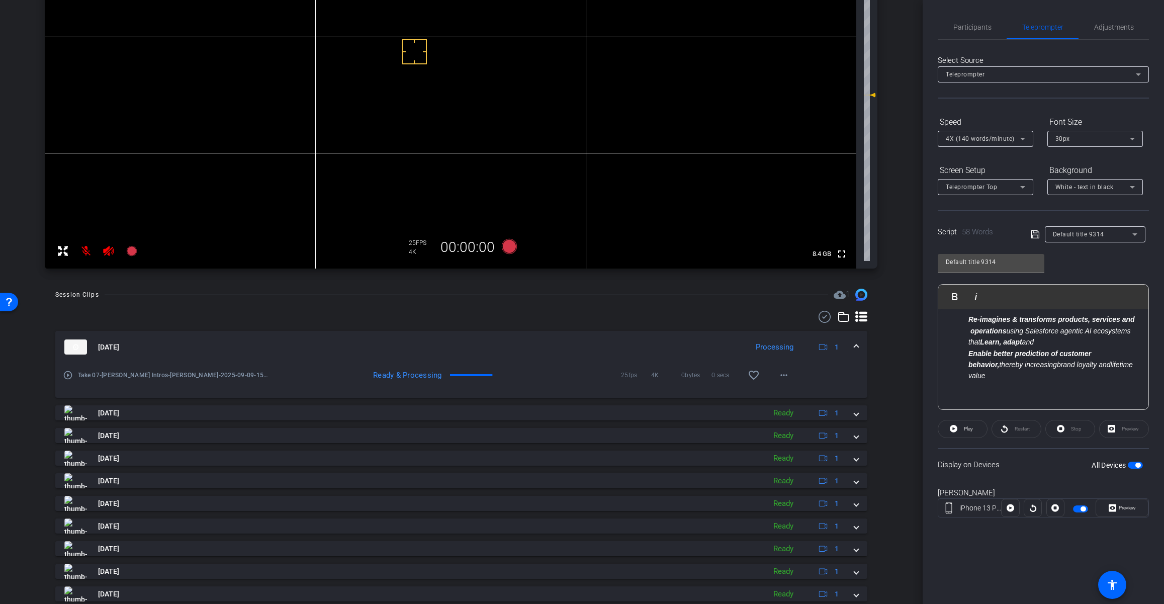
scroll to position [172, 0]
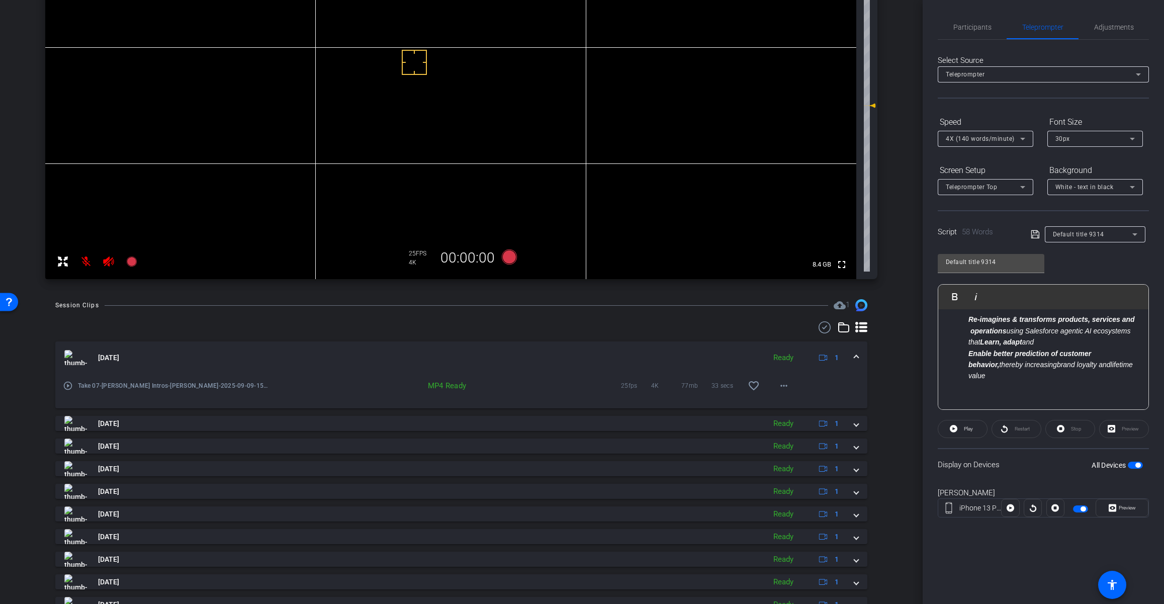
click at [856, 356] on span at bounding box center [856, 357] width 4 height 11
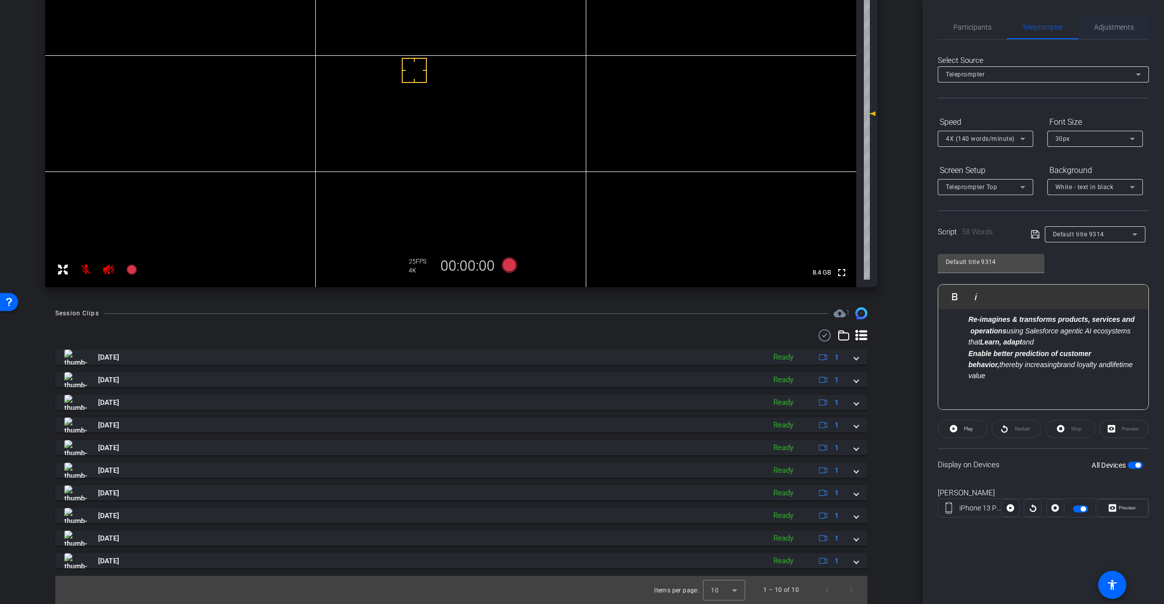
scroll to position [0, 0]
